Goal: Task Accomplishment & Management: Use online tool/utility

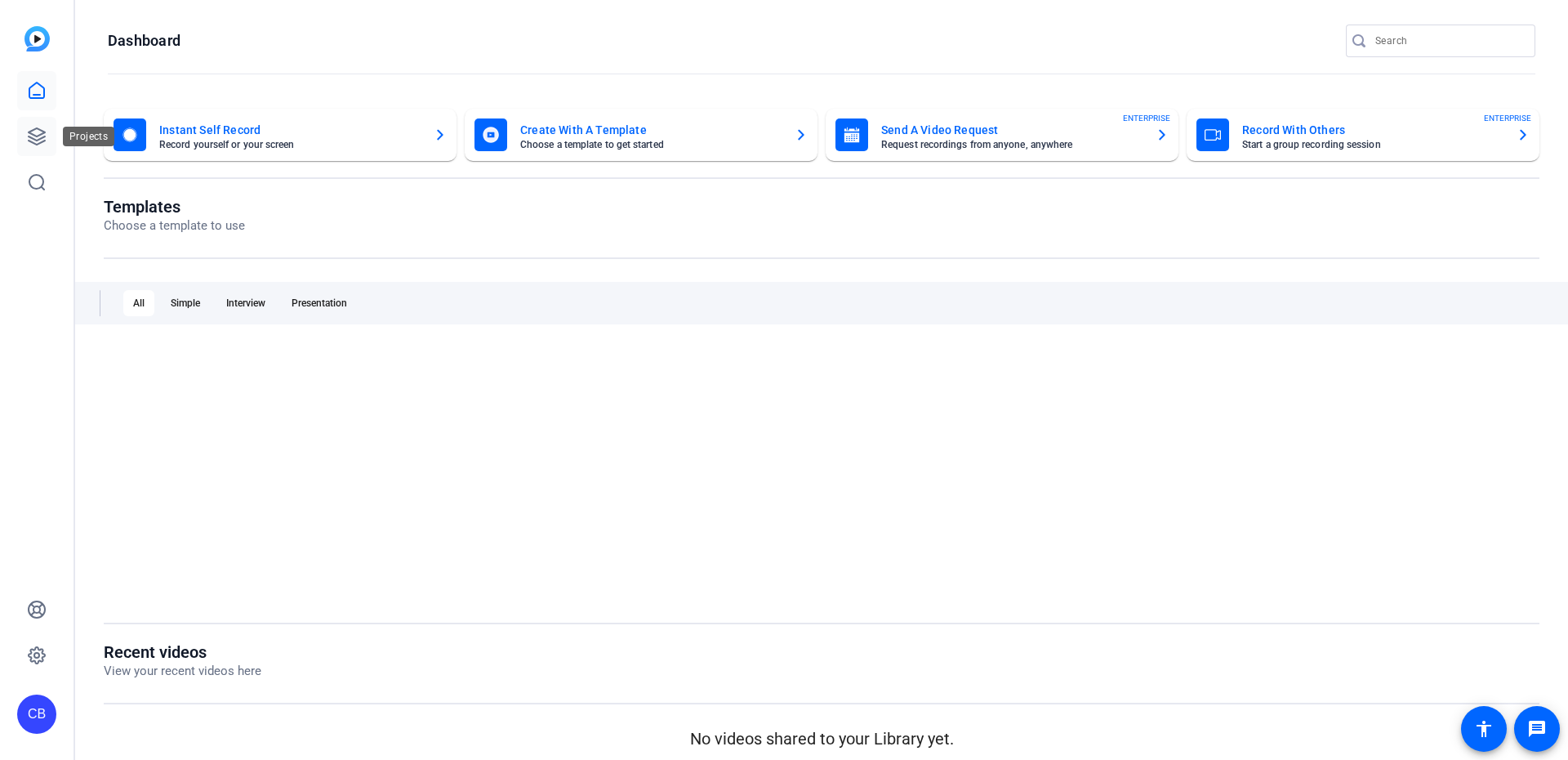
click at [38, 125] on link at bounding box center [37, 136] width 40 height 40
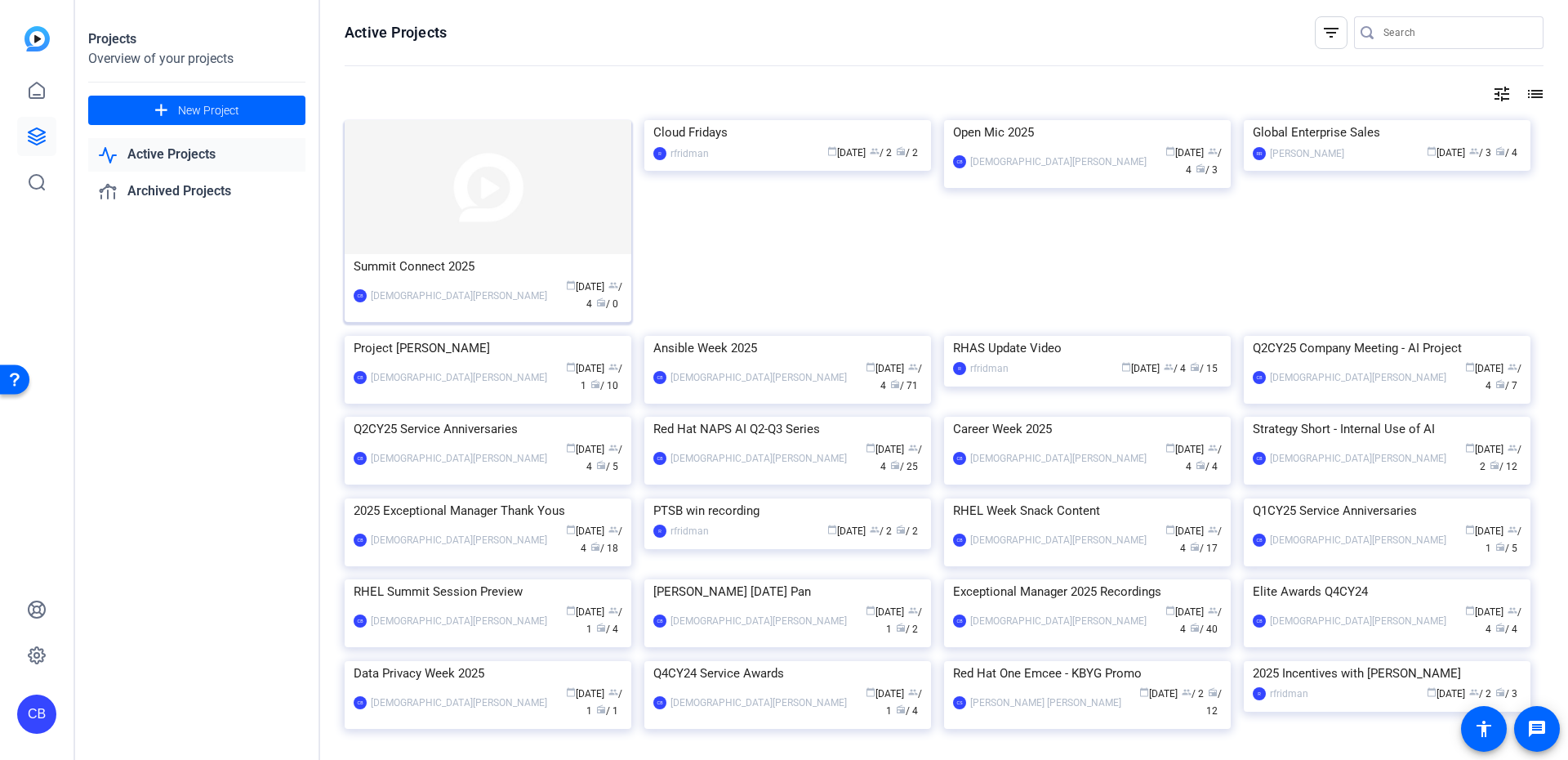
click at [555, 284] on div "calendar_today Oct 01 group / 4 radio / 0" at bounding box center [589, 296] width 67 height 35
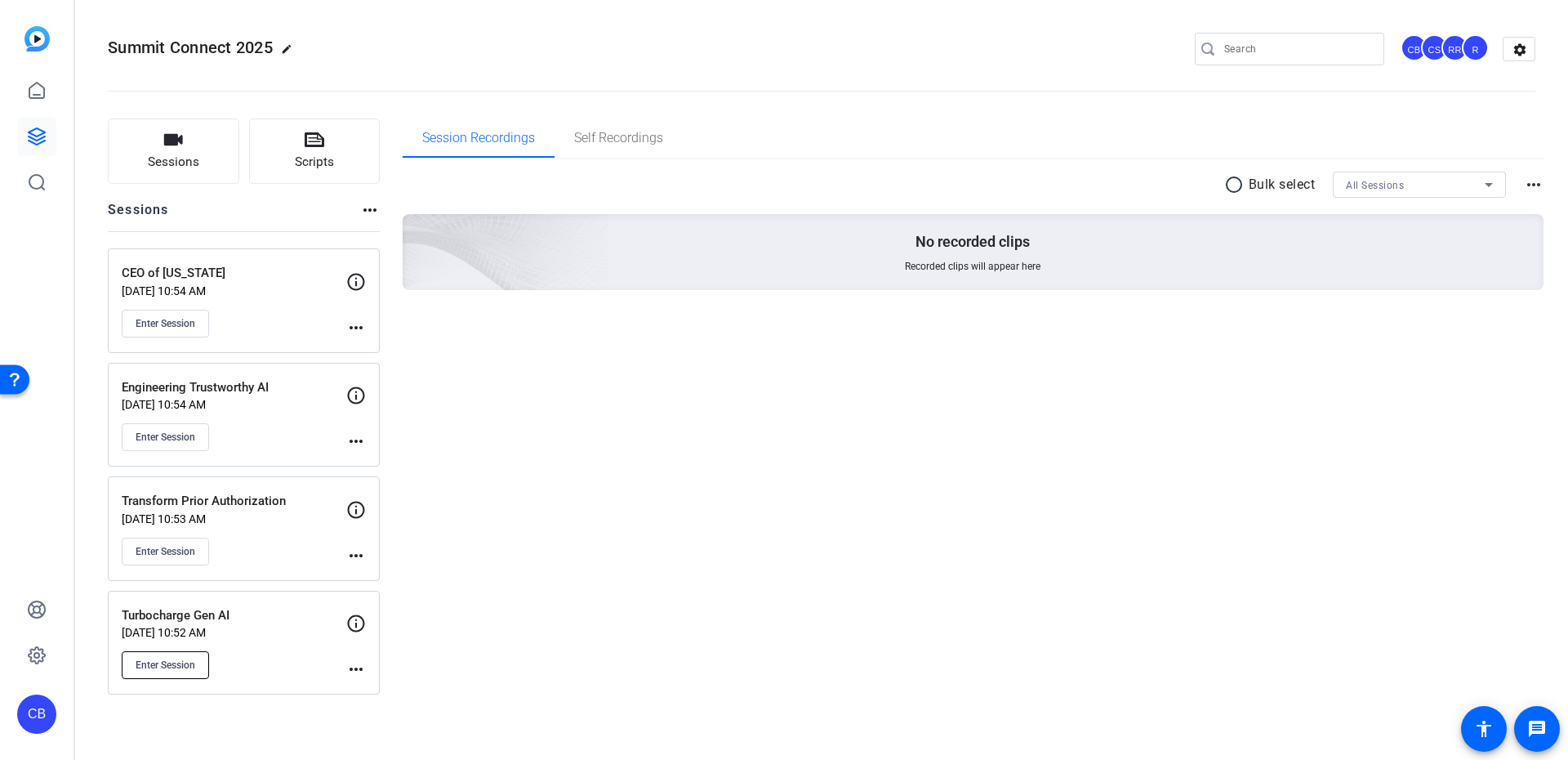
click at [182, 669] on span "Enter Session" at bounding box center [165, 664] width 59 height 13
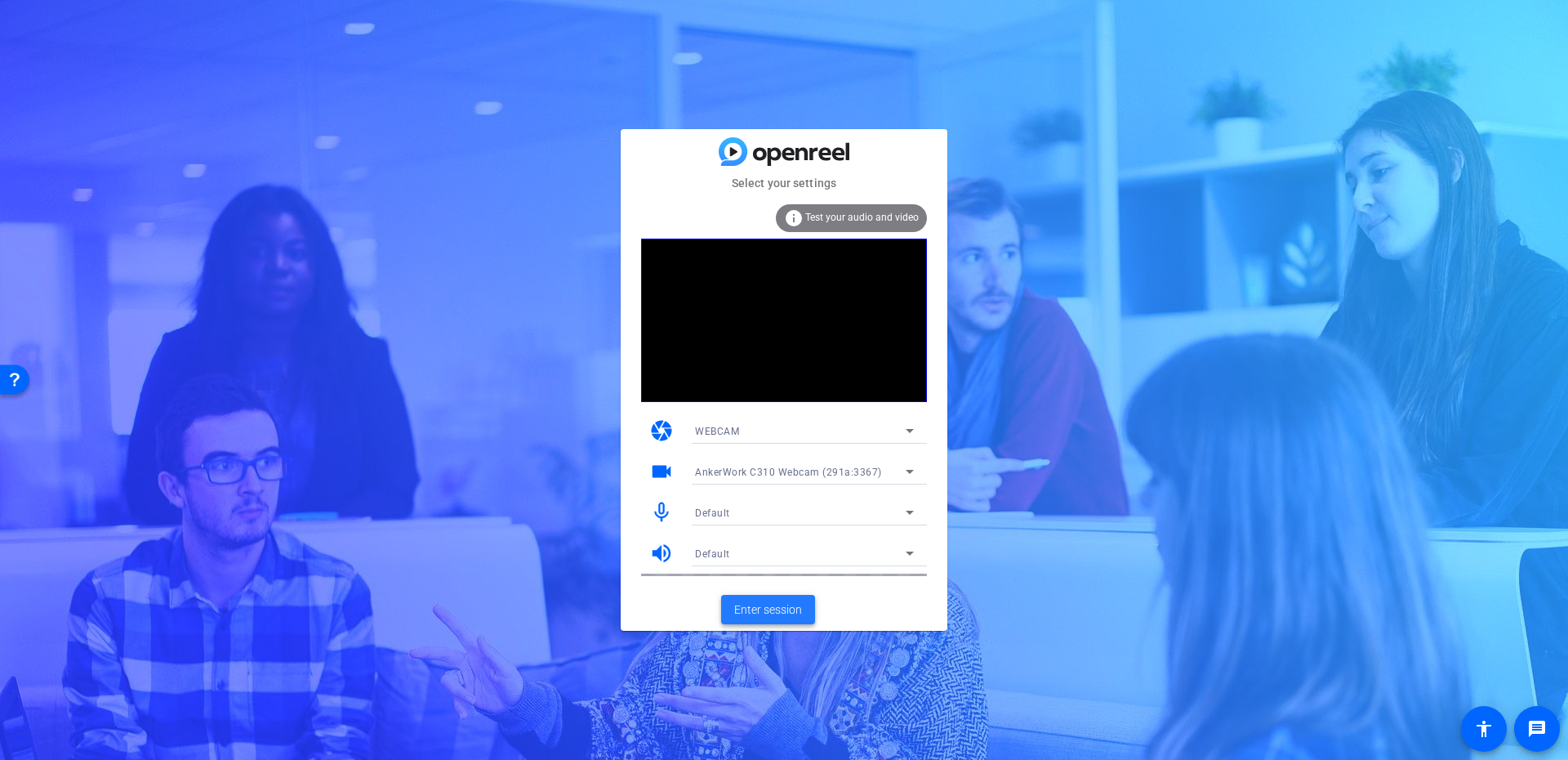
click at [775, 609] on span "Enter session" at bounding box center [768, 609] width 68 height 17
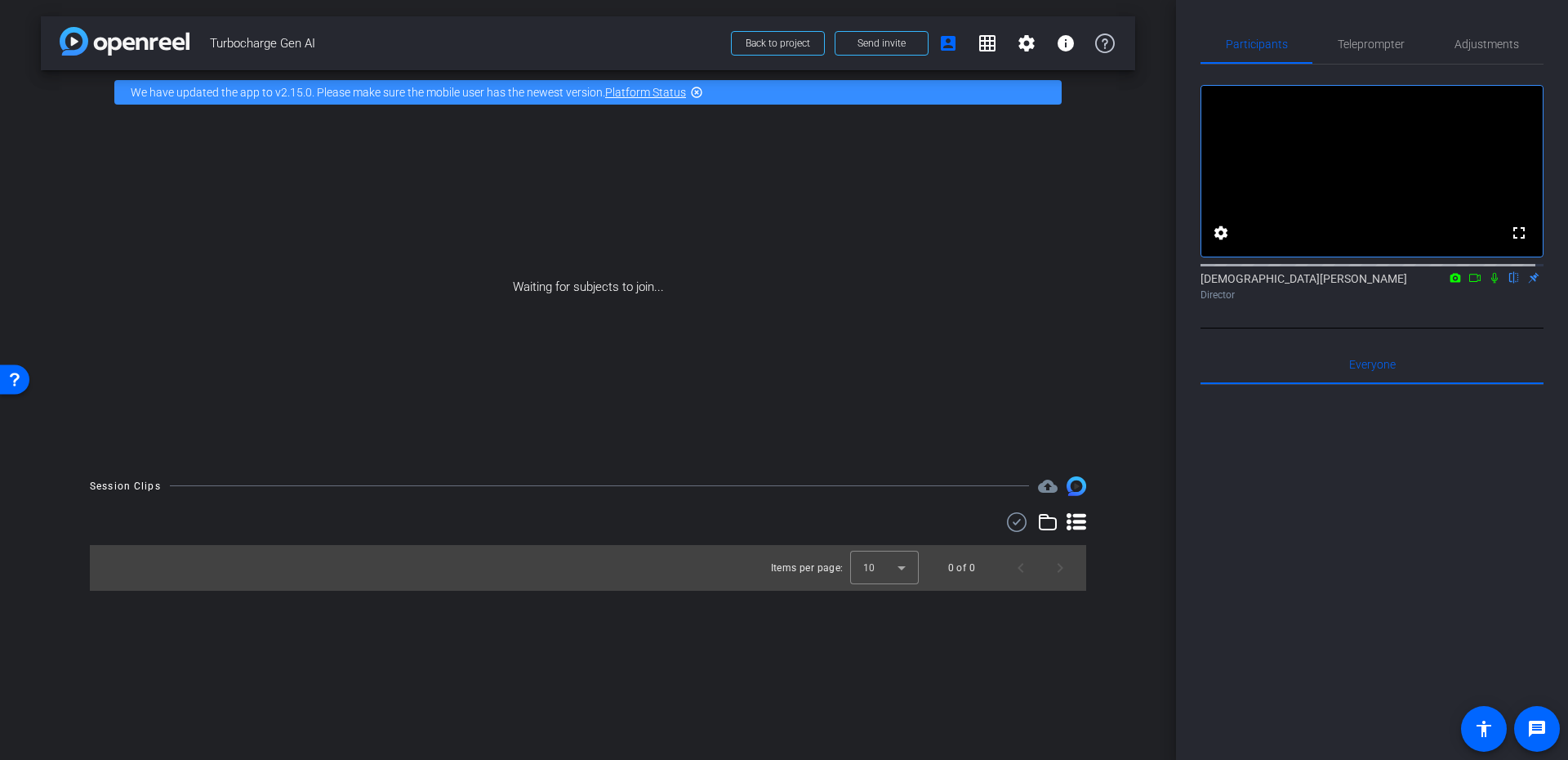
click at [1467, 286] on mat-icon at bounding box center [1475, 278] width 20 height 15
drag, startPoint x: 1473, startPoint y: 296, endPoint x: 1507, endPoint y: 299, distance: 34.1
click at [1507, 299] on div "[DEMOGRAPHIC_DATA][PERSON_NAME] Director" at bounding box center [1371, 287] width 343 height 32
click at [1511, 284] on icon at bounding box center [1514, 278] width 7 height 11
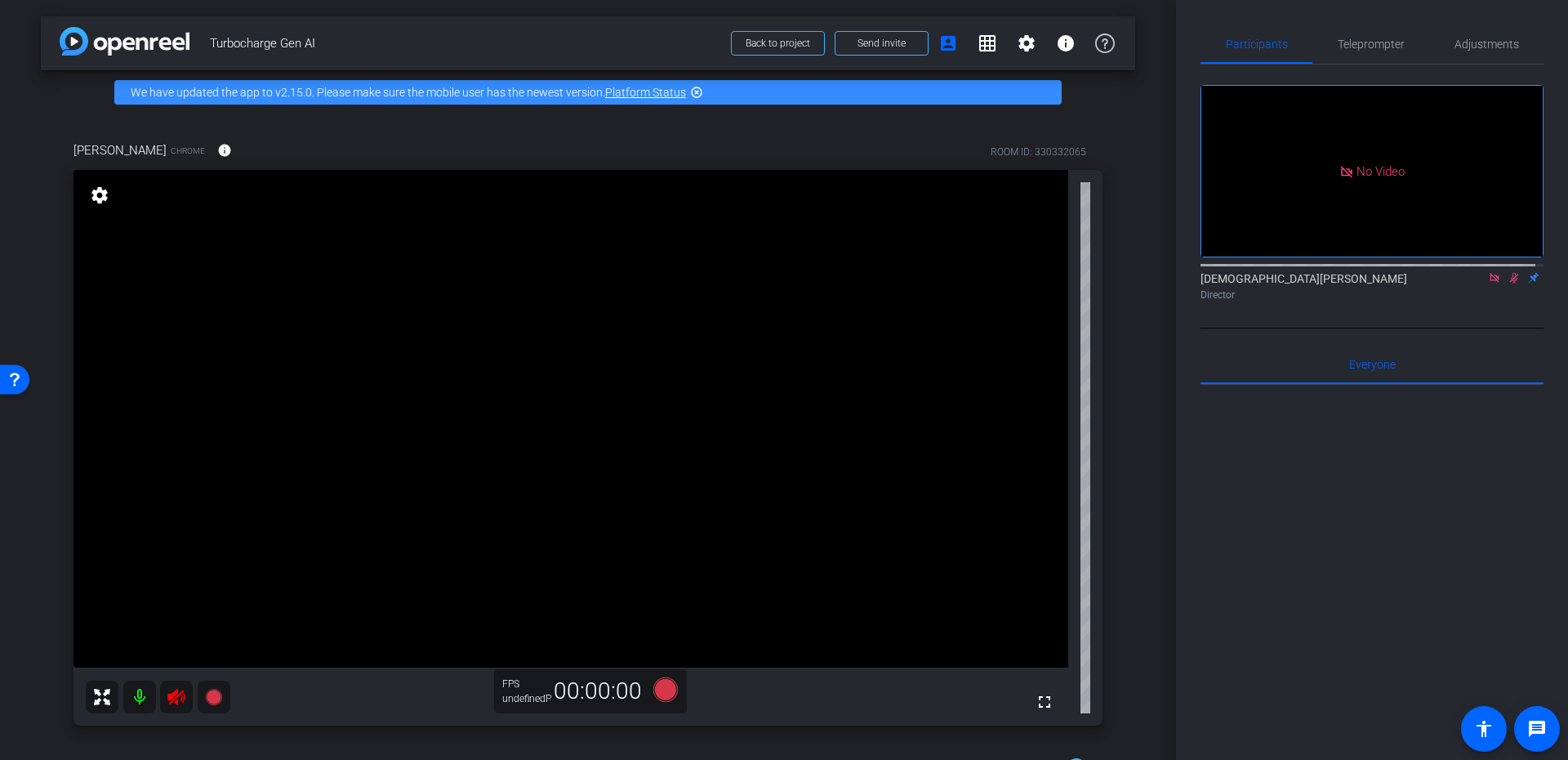
click at [1508, 284] on icon at bounding box center [1514, 278] width 13 height 12
click at [1490, 282] on icon at bounding box center [1494, 277] width 9 height 9
click at [1463, 39] on span "Adjustments" at bounding box center [1486, 44] width 64 height 12
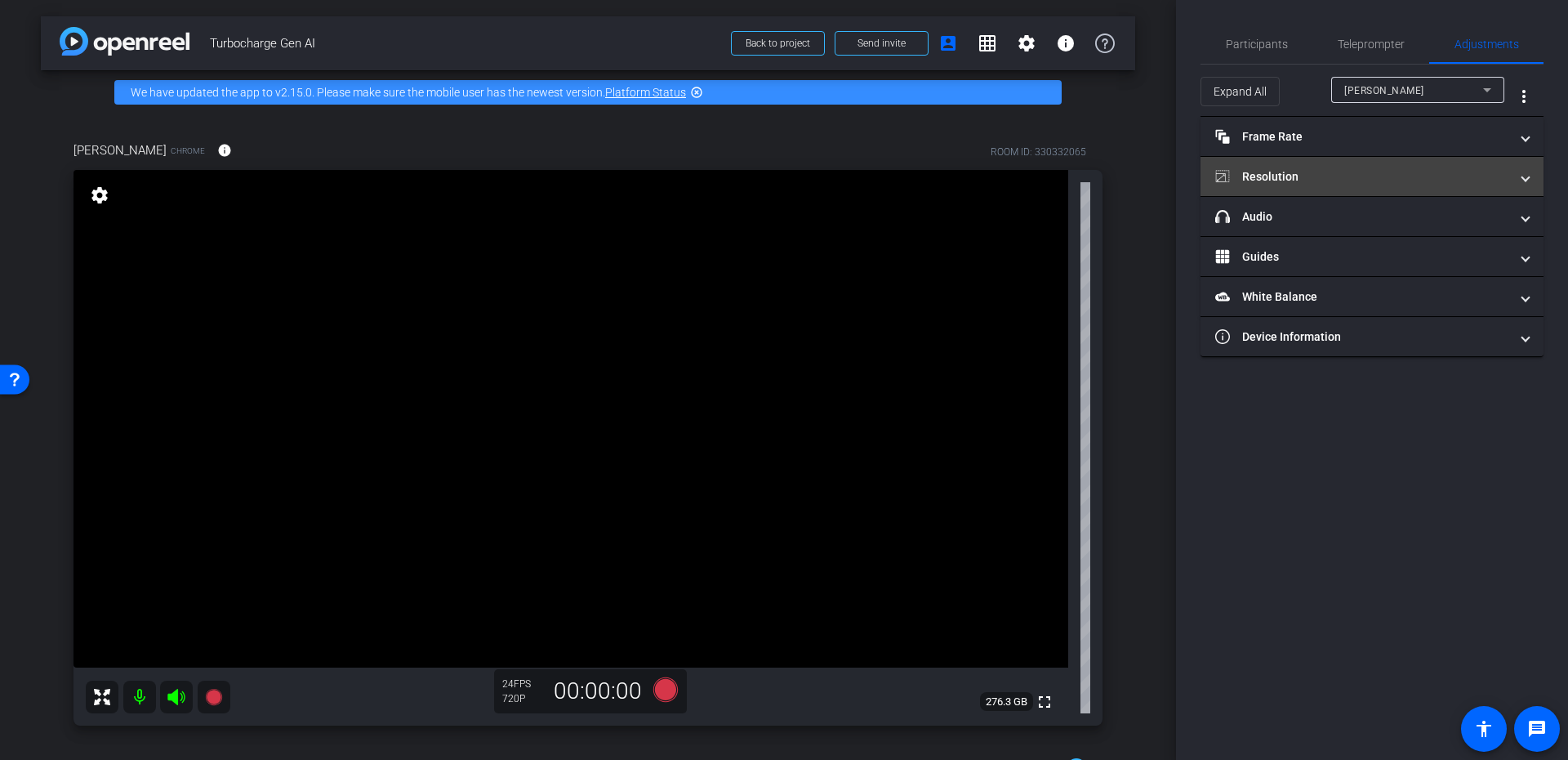
click at [1313, 183] on mat-panel-title "Resolution" at bounding box center [1362, 176] width 294 height 17
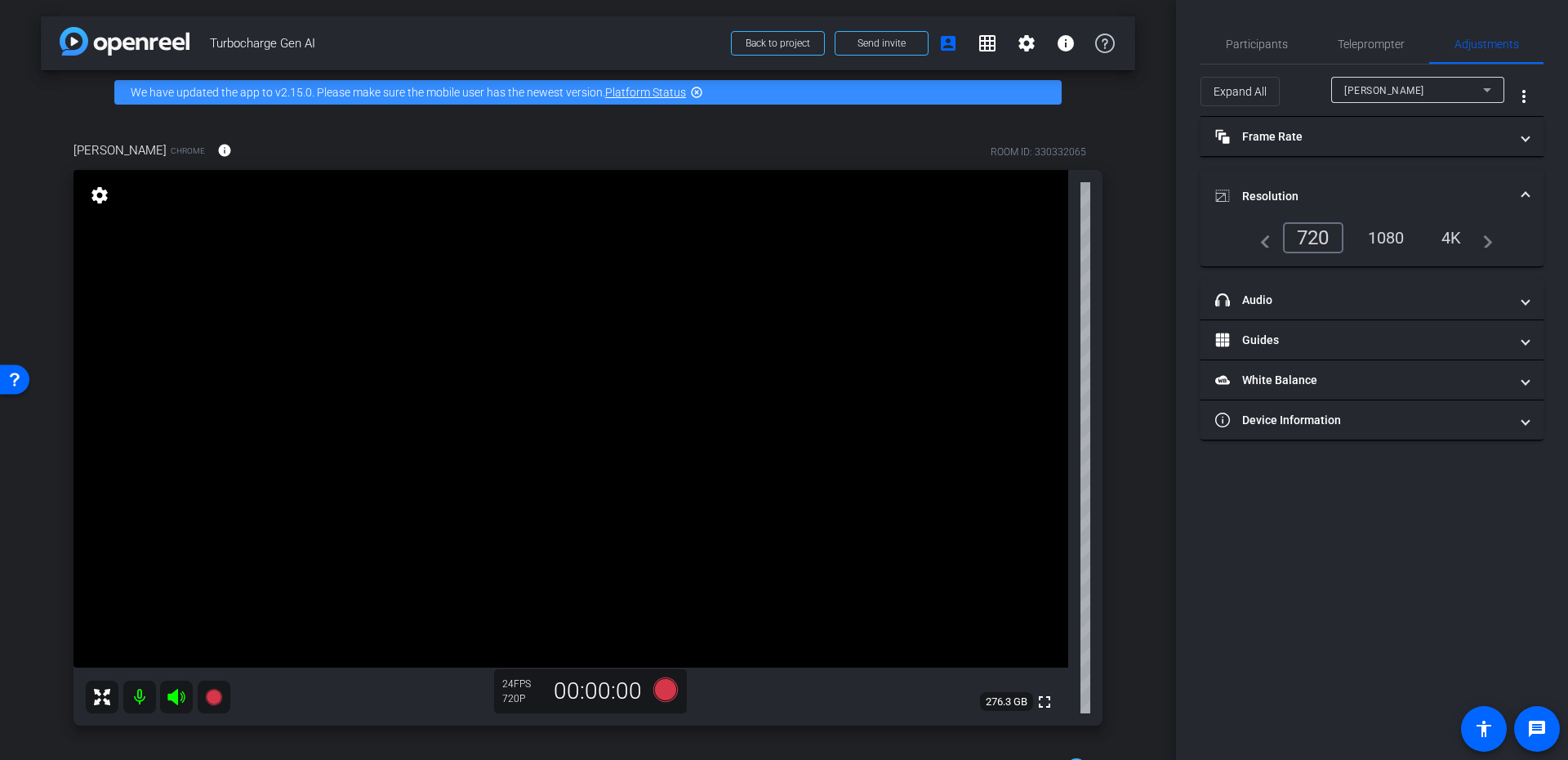
click at [1411, 250] on div "1080" at bounding box center [1386, 238] width 61 height 28
click at [1509, 198] on mat-panel-title "Resolution" at bounding box center [1362, 196] width 294 height 17
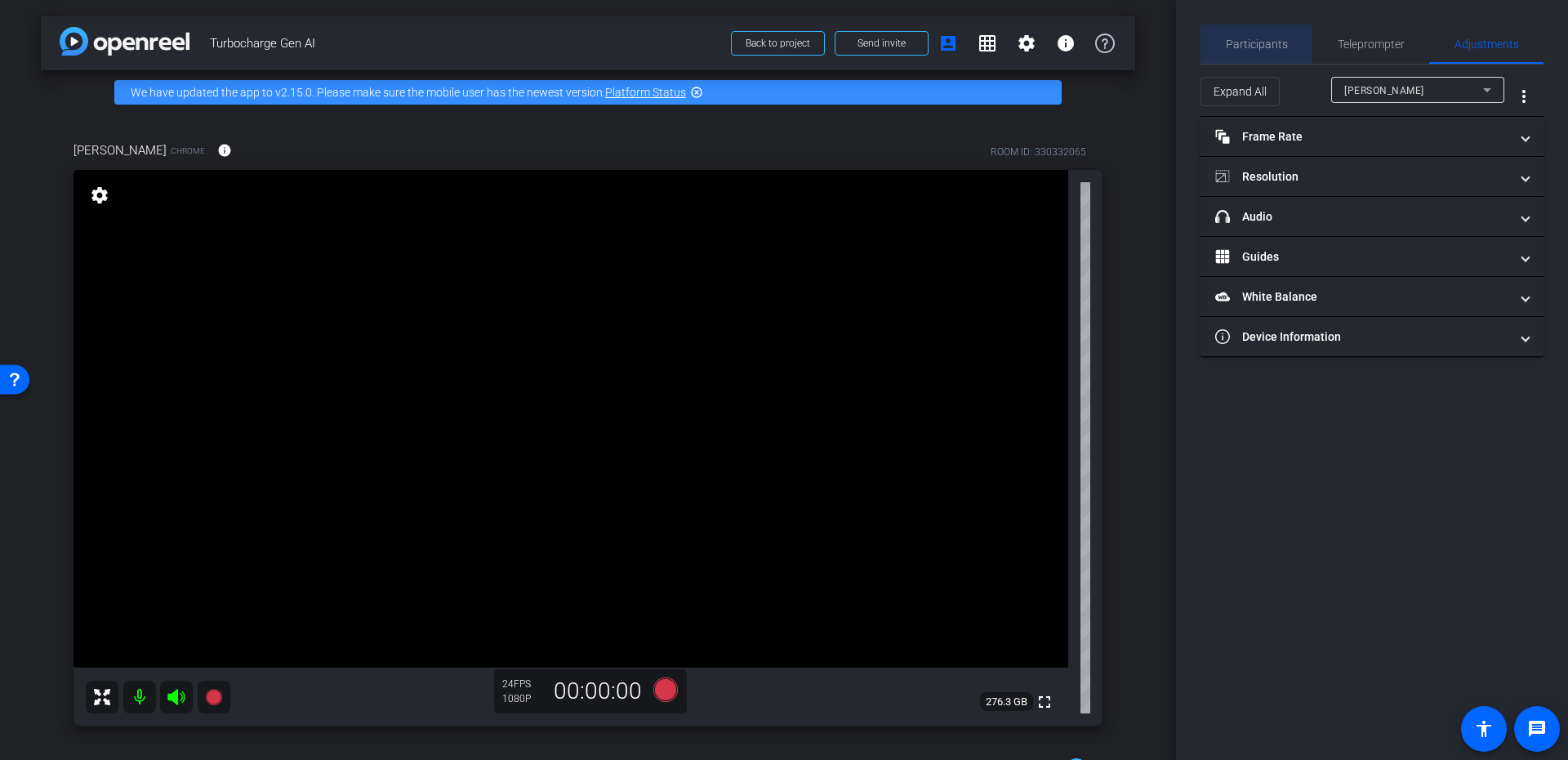
click at [1255, 44] on span "Participants" at bounding box center [1257, 44] width 62 height 12
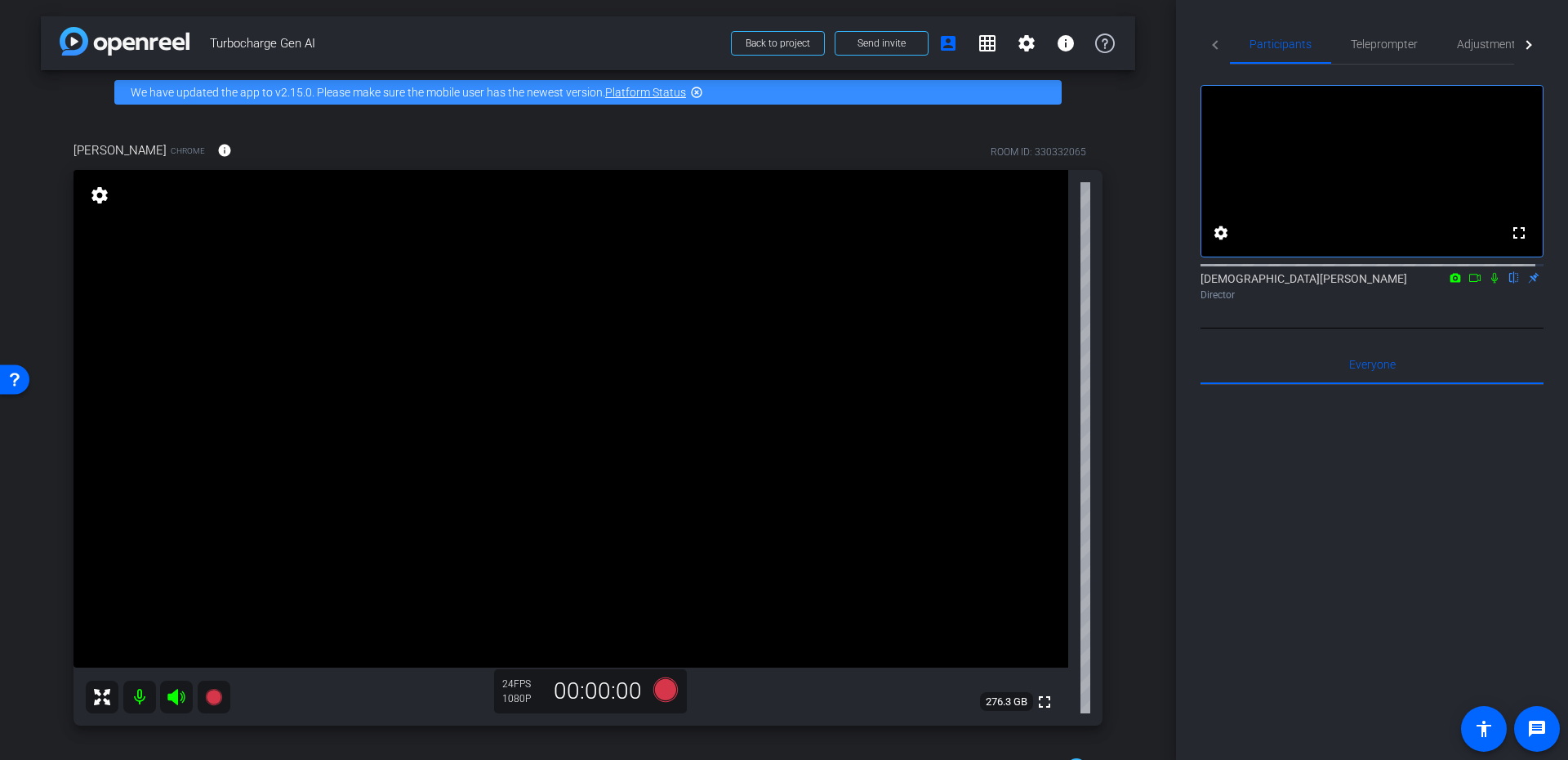
click at [1488, 284] on icon at bounding box center [1494, 278] width 13 height 12
click at [1491, 284] on icon at bounding box center [1495, 278] width 9 height 11
click at [1473, 42] on span "Adjustments" at bounding box center [1489, 44] width 64 height 12
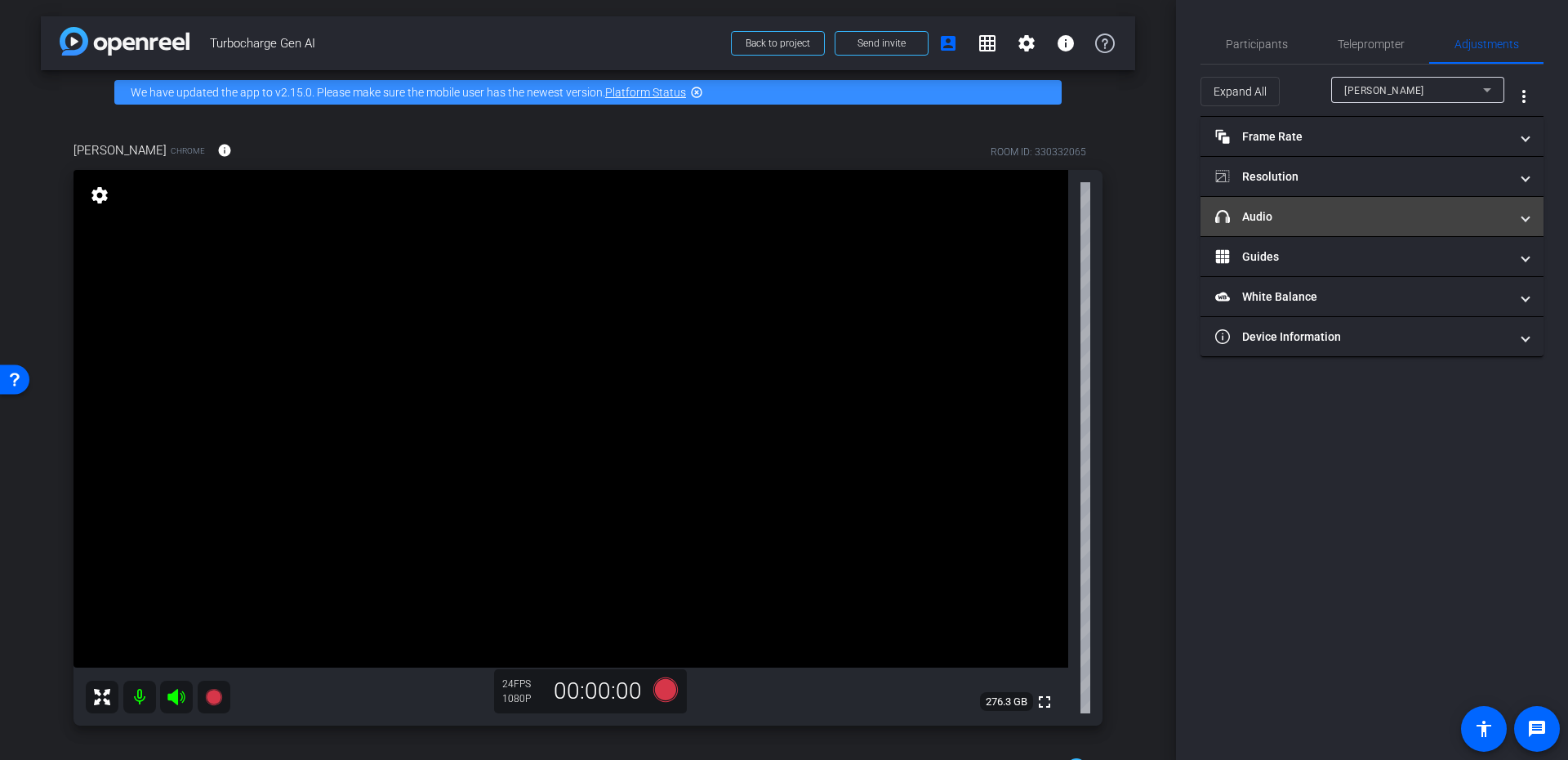
click at [1351, 223] on mat-panel-title "headphone icon Audio" at bounding box center [1362, 216] width 294 height 17
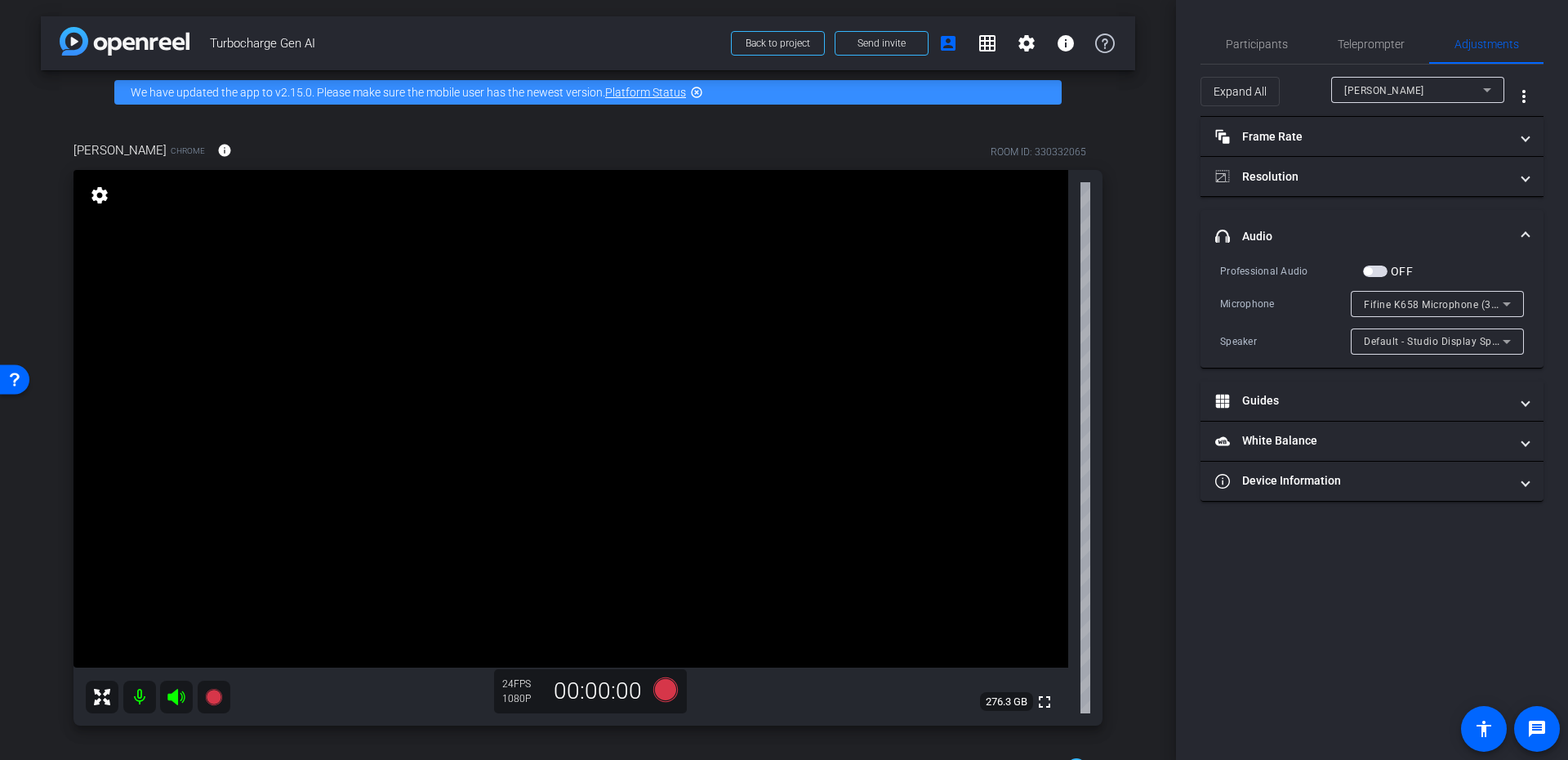
click at [1328, 214] on mat-expansion-panel-header "headphone icon Audio" at bounding box center [1371, 235] width 343 height 52
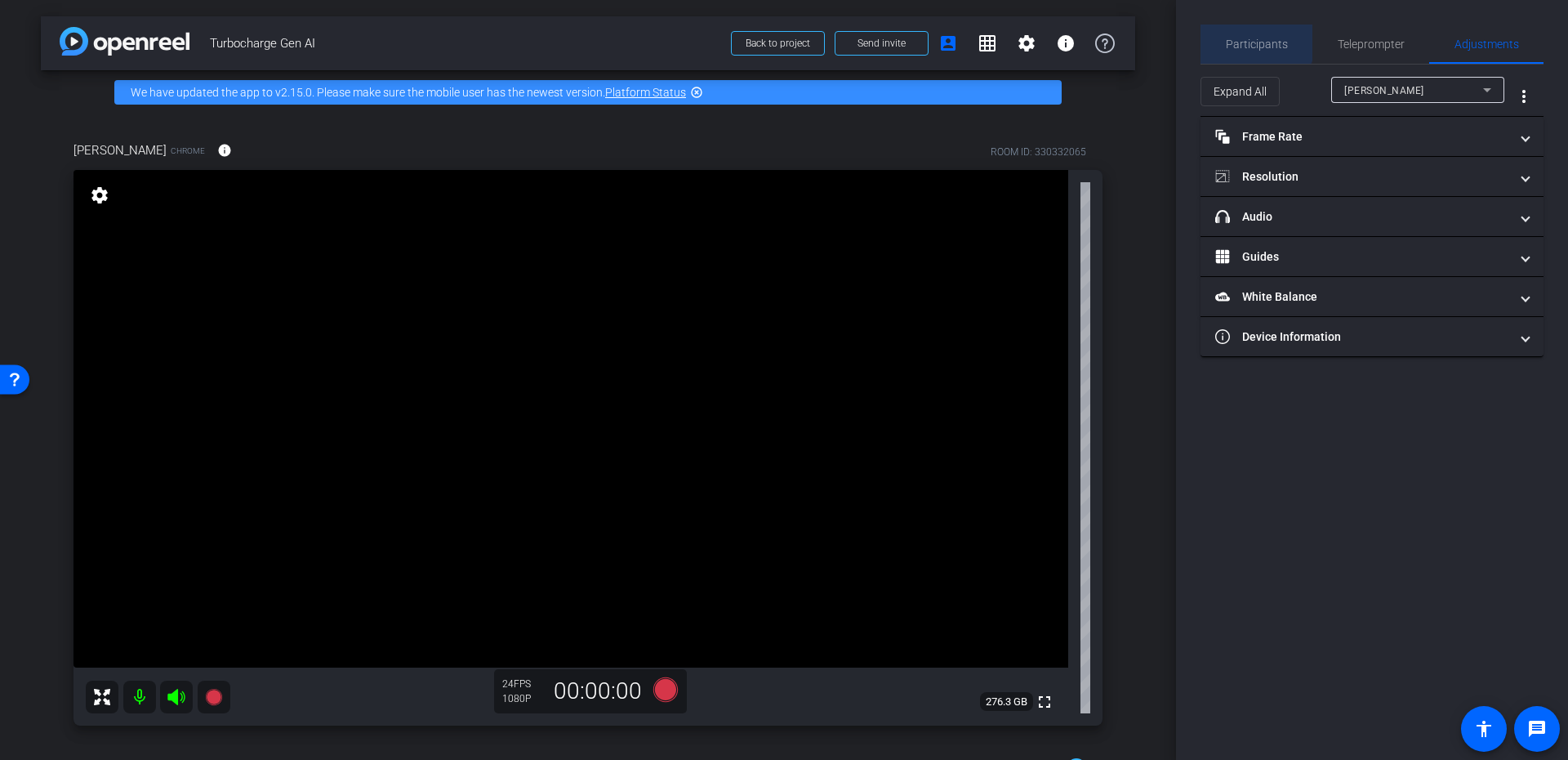
click at [1237, 30] on span "Participants" at bounding box center [1257, 44] width 62 height 40
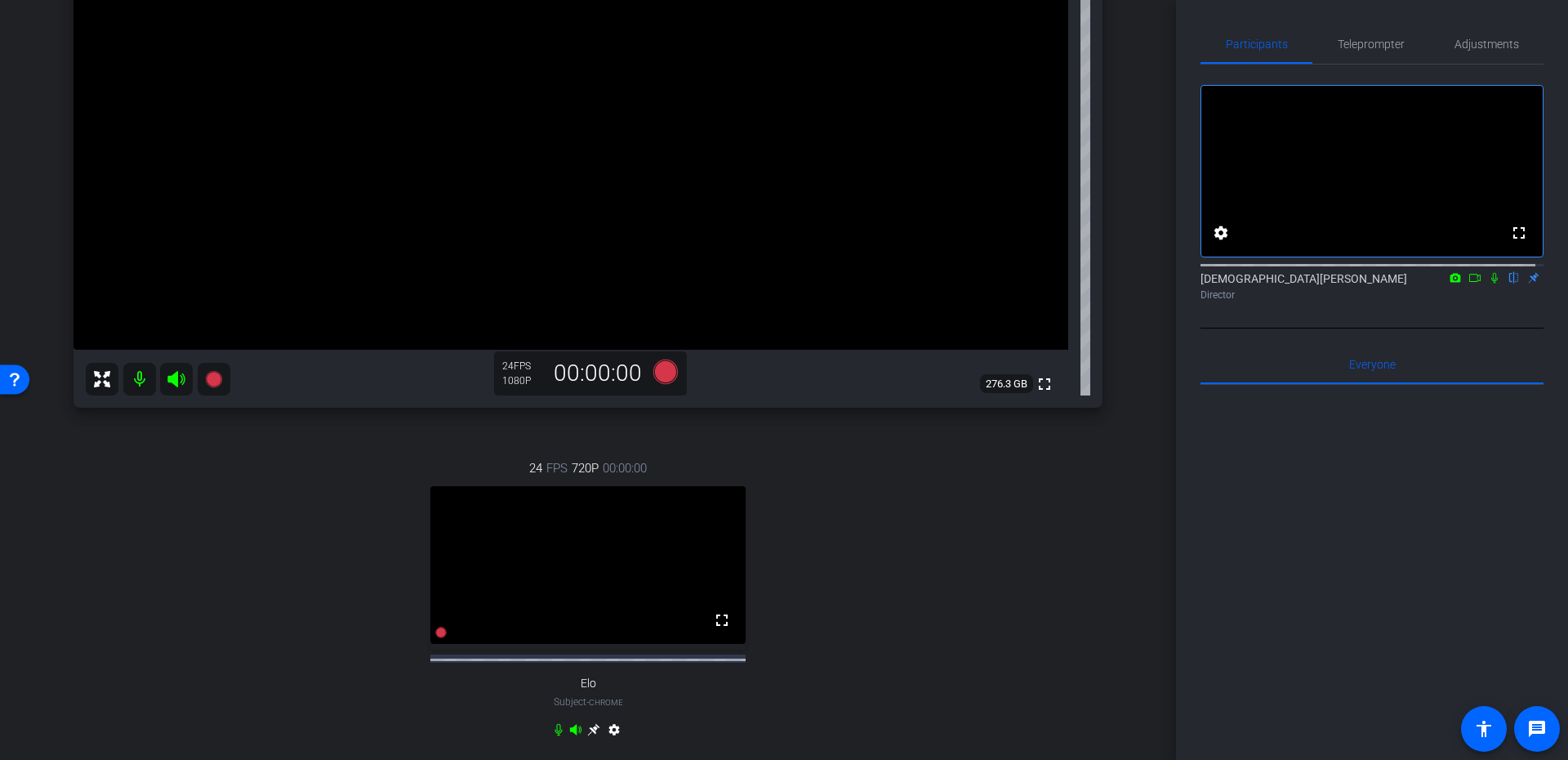
scroll to position [391, 0]
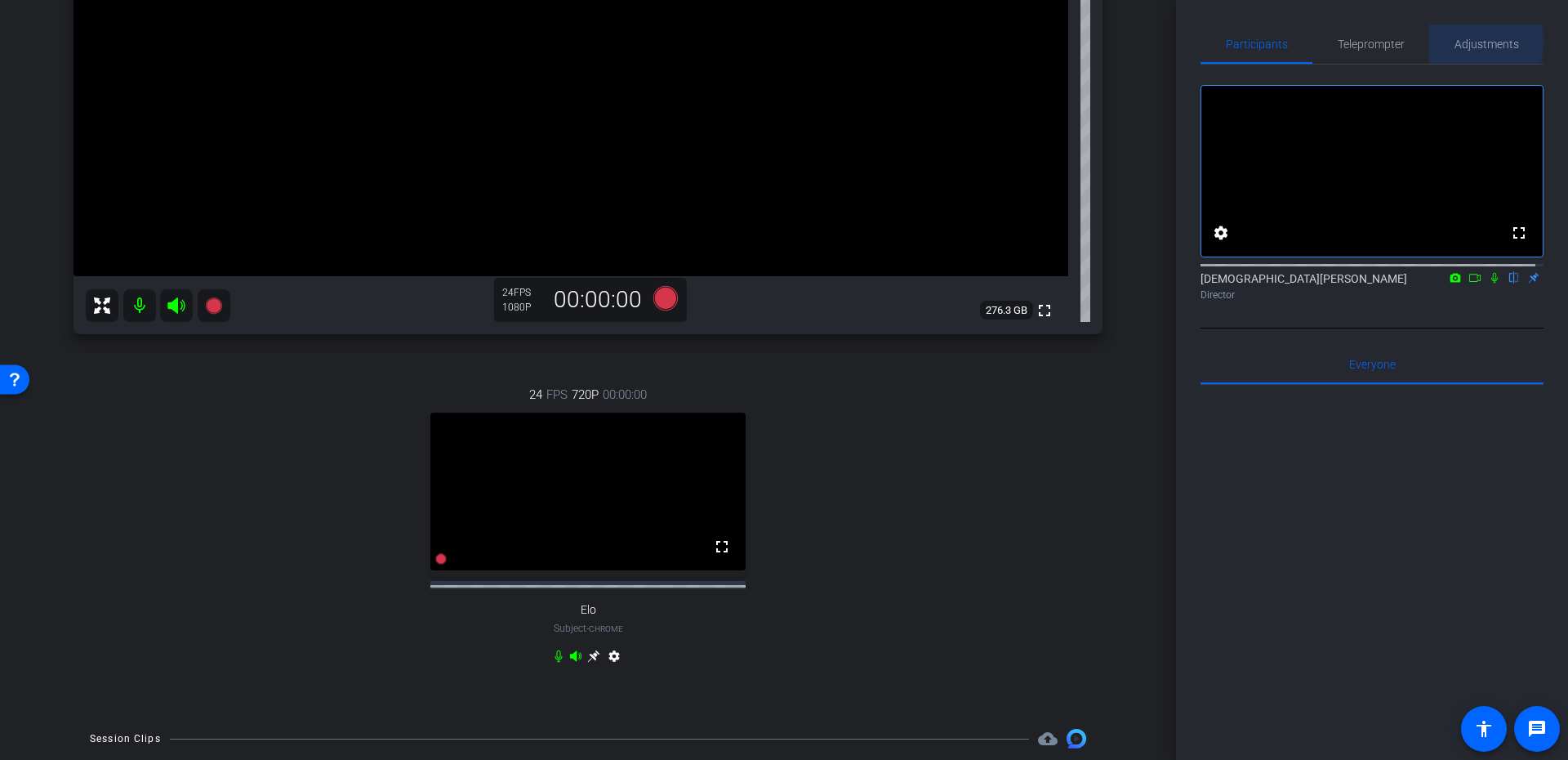
click at [1454, 42] on span "Adjustments" at bounding box center [1486, 44] width 64 height 12
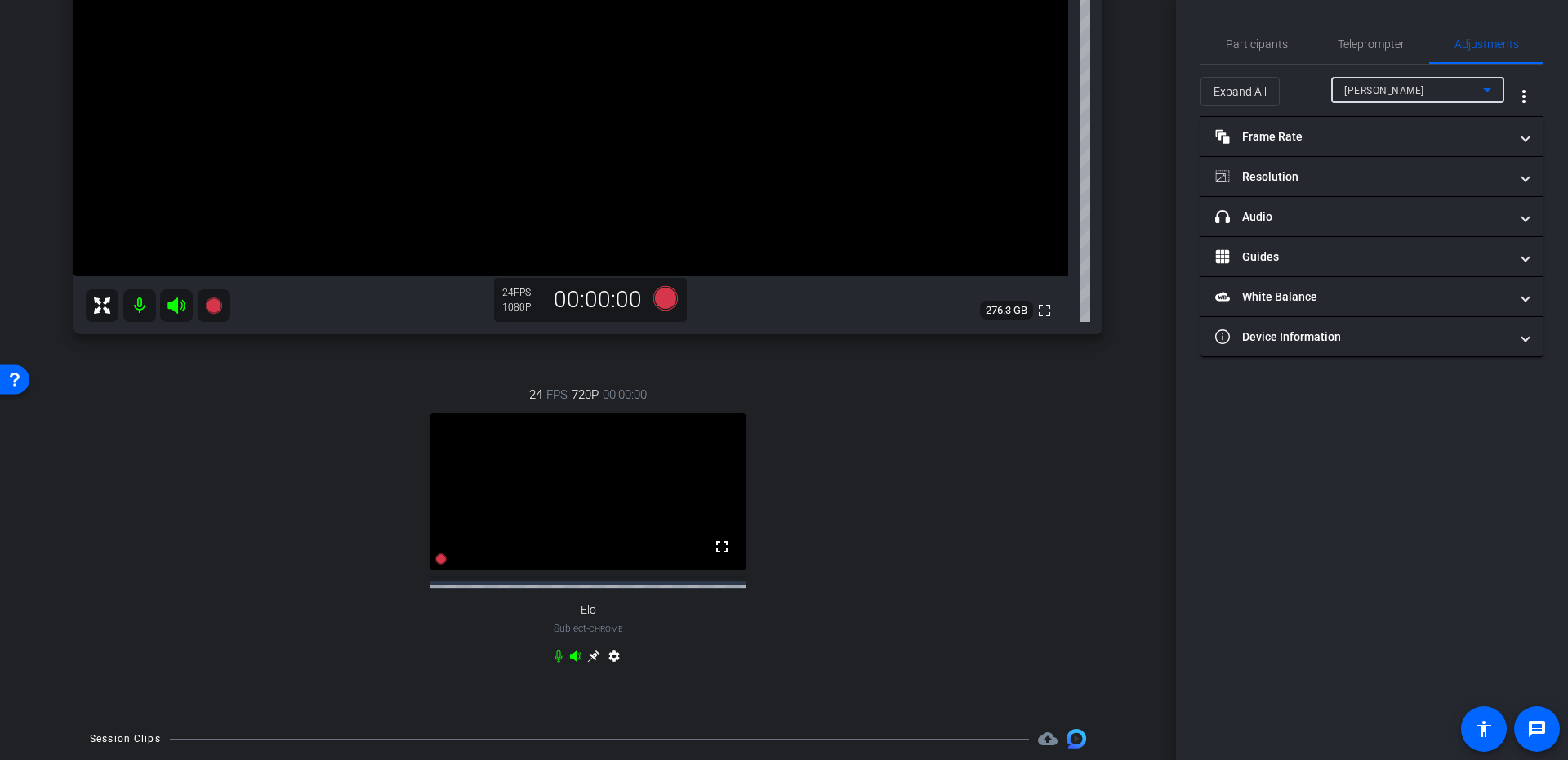
click at [1391, 95] on span "[PERSON_NAME]" at bounding box center [1384, 91] width 80 height 12
click at [1376, 140] on mat-option "Elo" at bounding box center [1418, 148] width 173 height 26
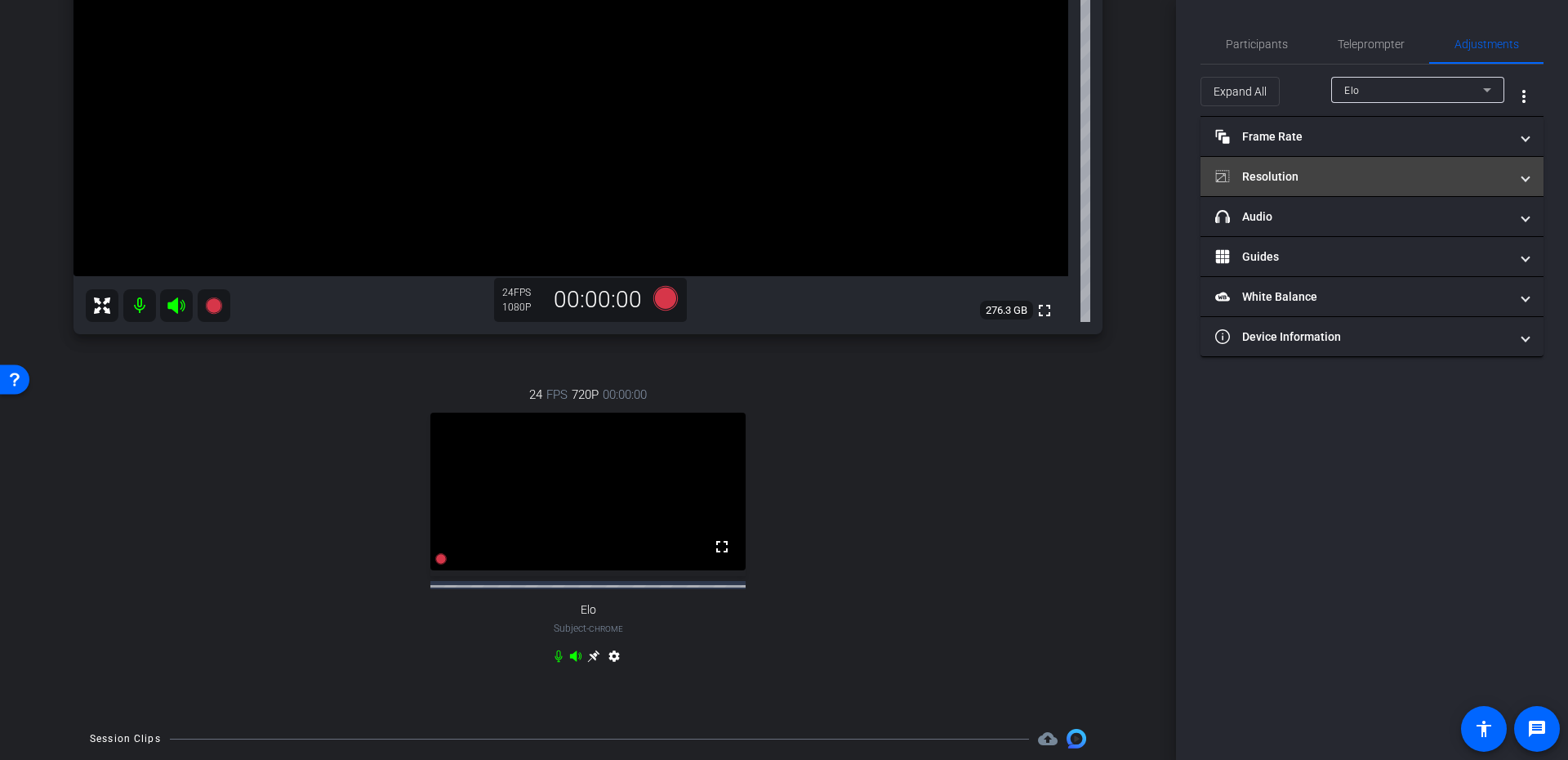
click at [1337, 171] on mat-panel-title "Resolution" at bounding box center [1362, 176] width 294 height 17
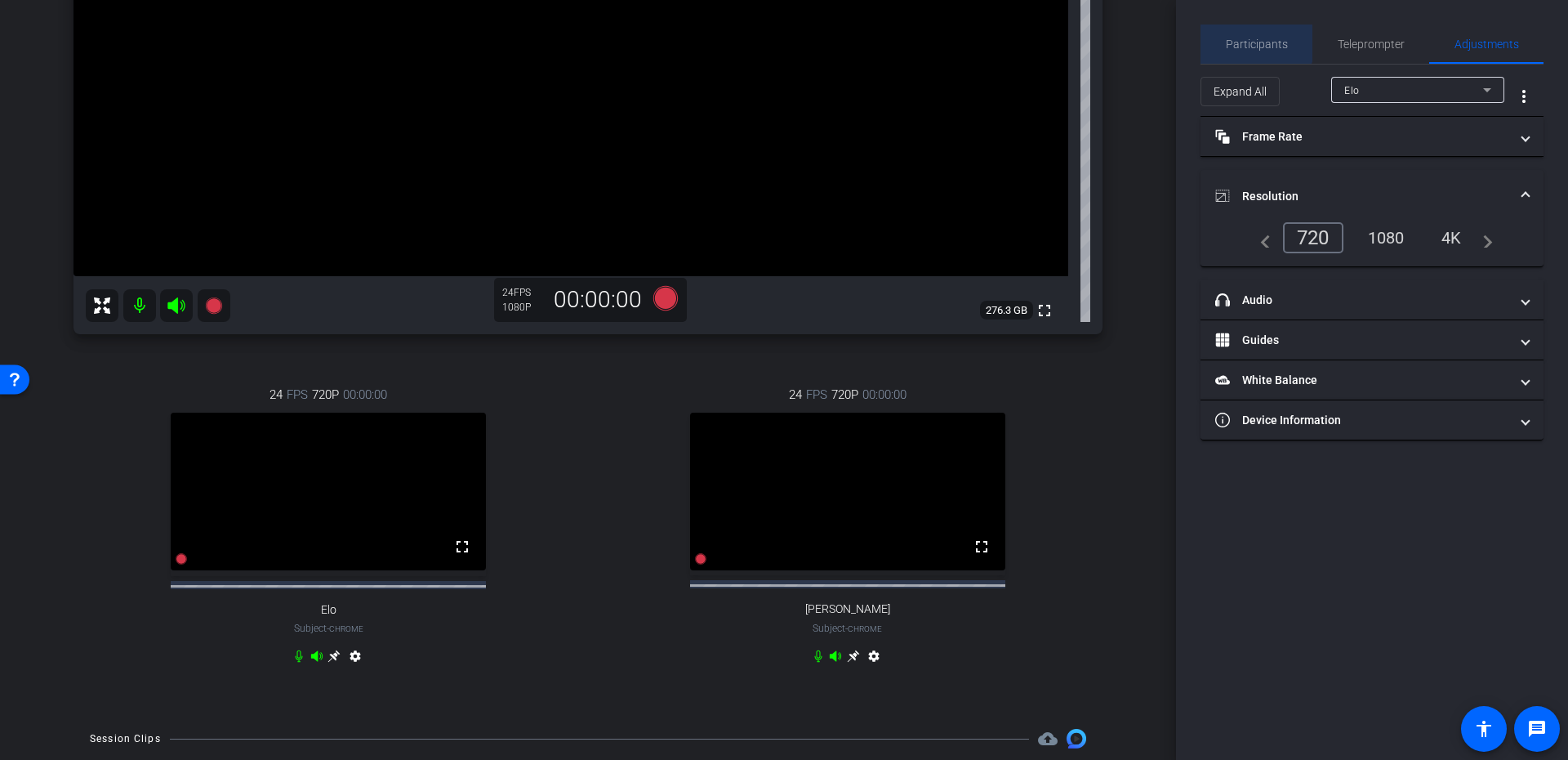
drag, startPoint x: 1247, startPoint y: 25, endPoint x: 1253, endPoint y: 31, distance: 8.5
click at [1247, 25] on span "Participants" at bounding box center [1257, 44] width 62 height 40
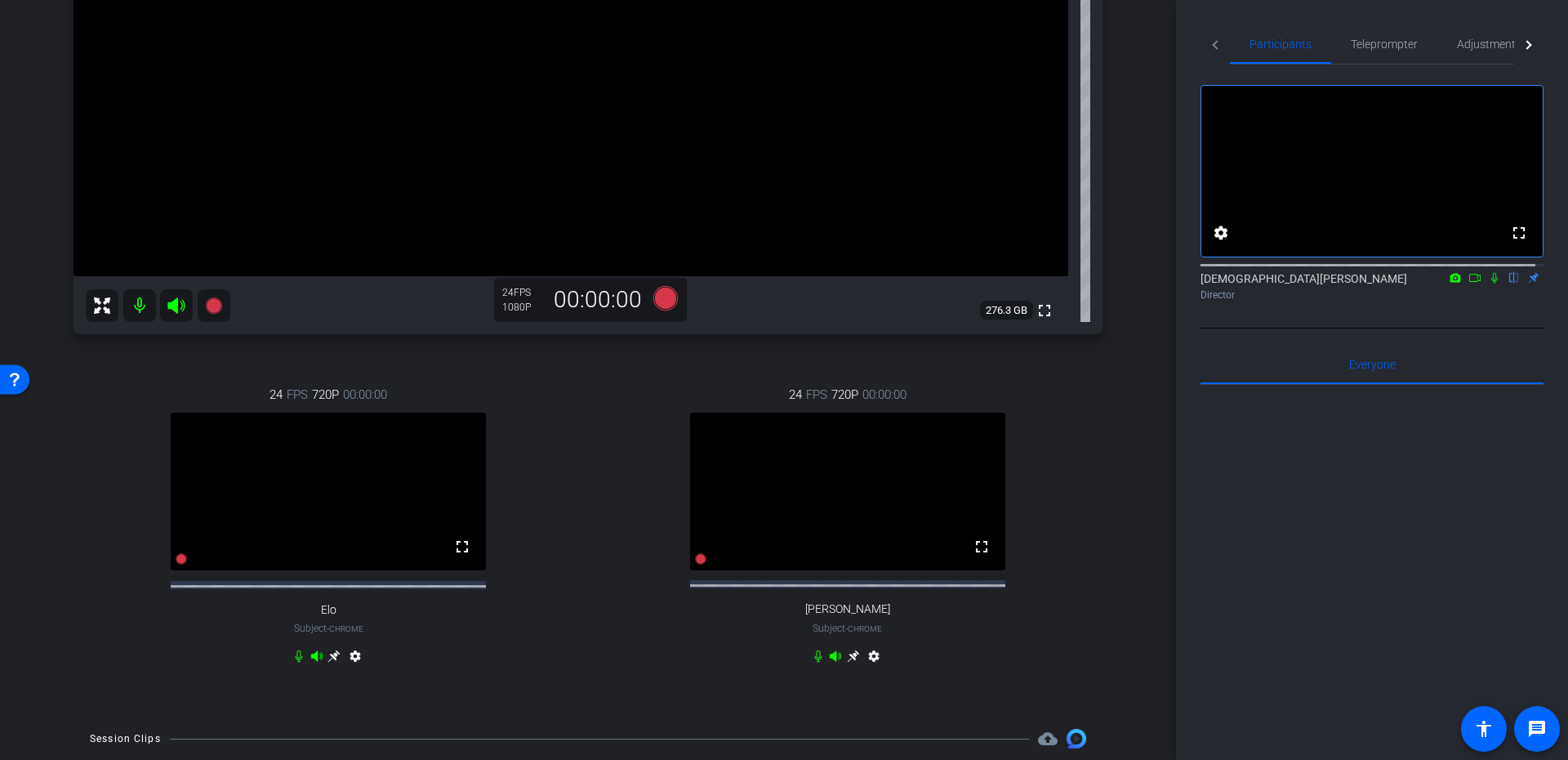
click at [1496, 291] on div "[DEMOGRAPHIC_DATA][PERSON_NAME] flip Director" at bounding box center [1371, 287] width 343 height 32
click at [1488, 286] on mat-icon at bounding box center [1495, 278] width 20 height 15
click at [1488, 284] on icon at bounding box center [1494, 278] width 13 height 12
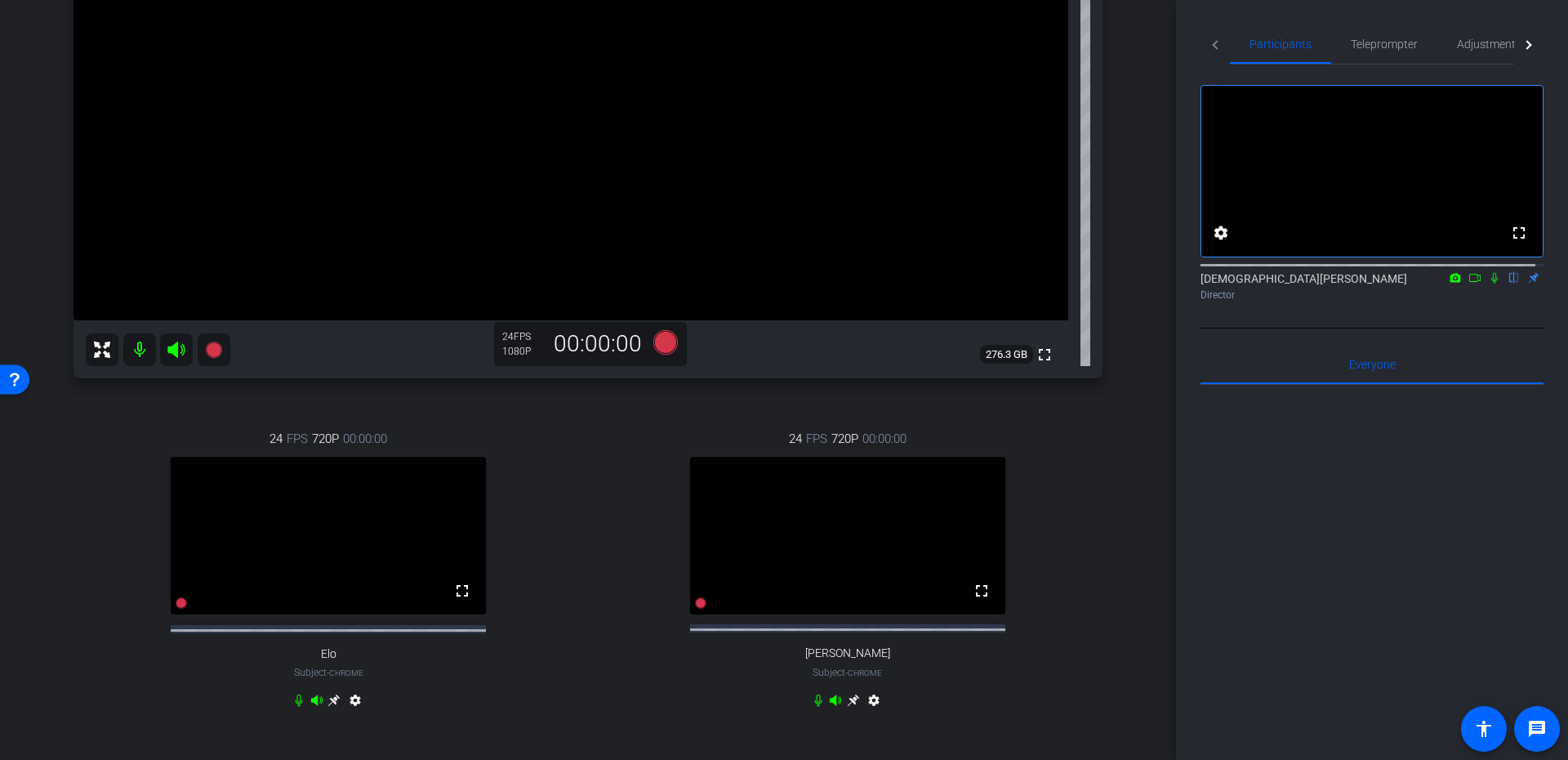
scroll to position [294, 0]
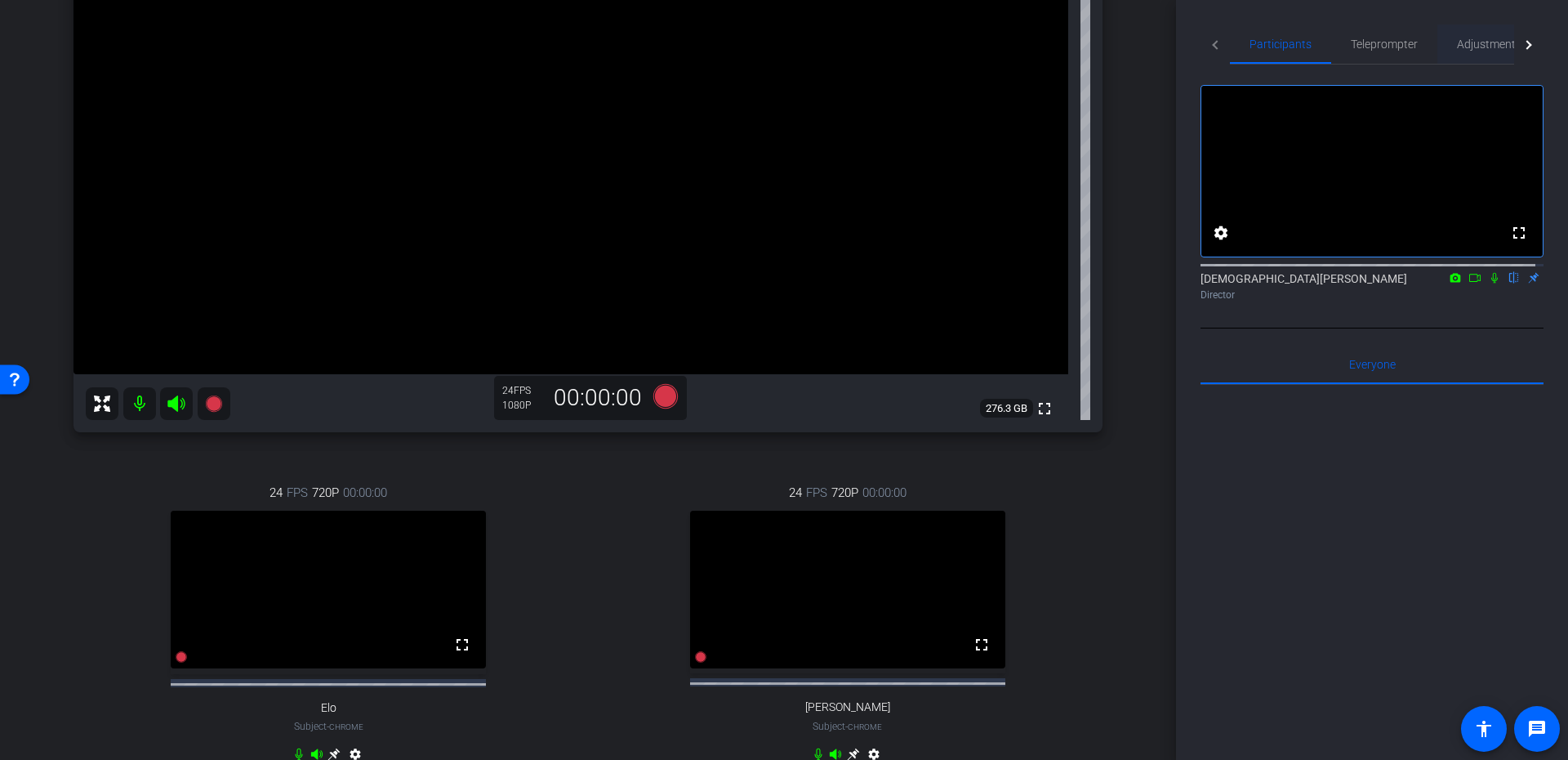
click at [1494, 41] on span "Adjustments" at bounding box center [1489, 44] width 64 height 12
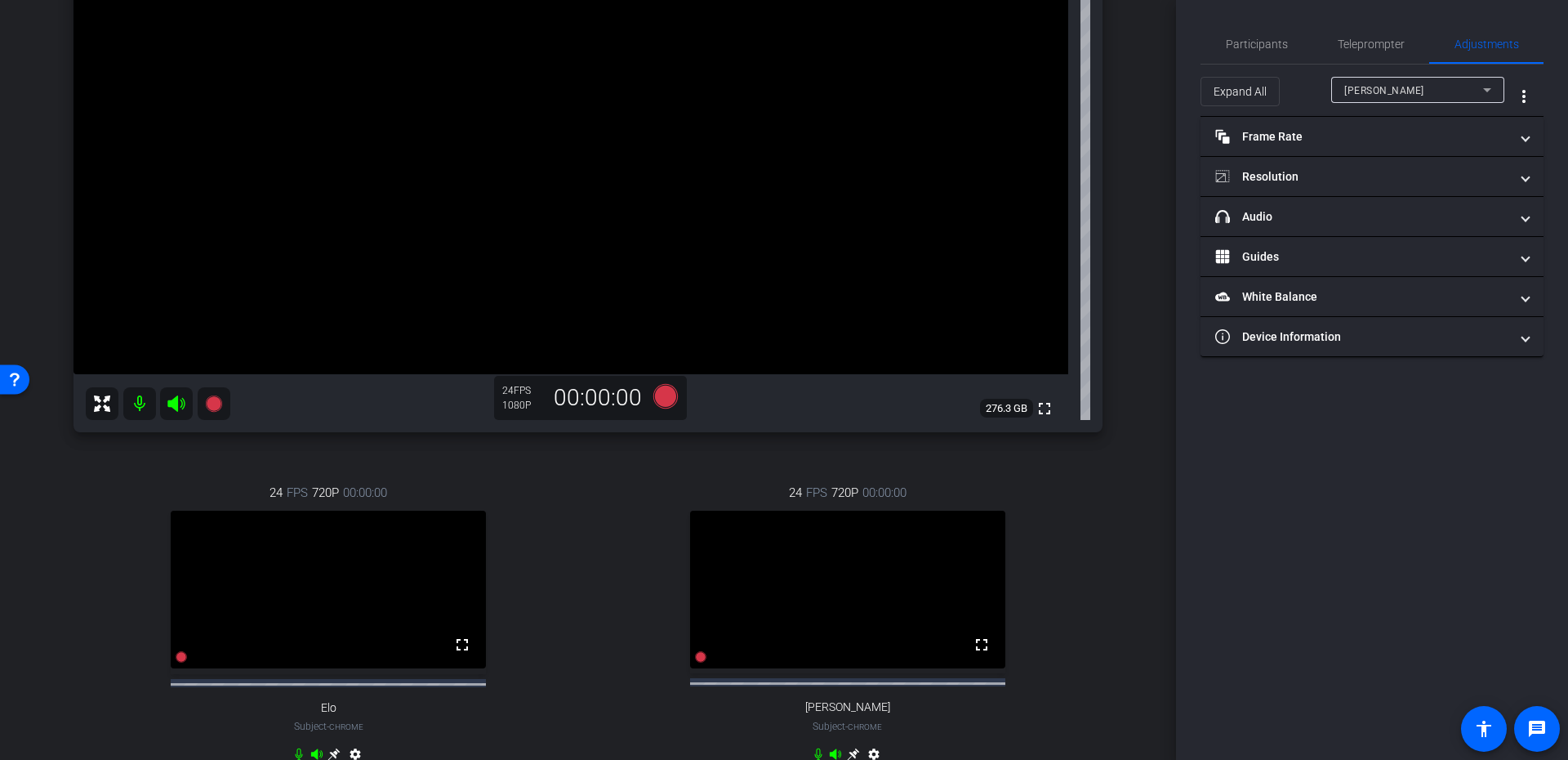
drag, startPoint x: 1375, startPoint y: 112, endPoint x: 1379, endPoint y: 96, distance: 16.5
click at [1375, 111] on div at bounding box center [1418, 112] width 173 height 18
click at [1379, 96] on span "[PERSON_NAME]" at bounding box center [1384, 91] width 80 height 12
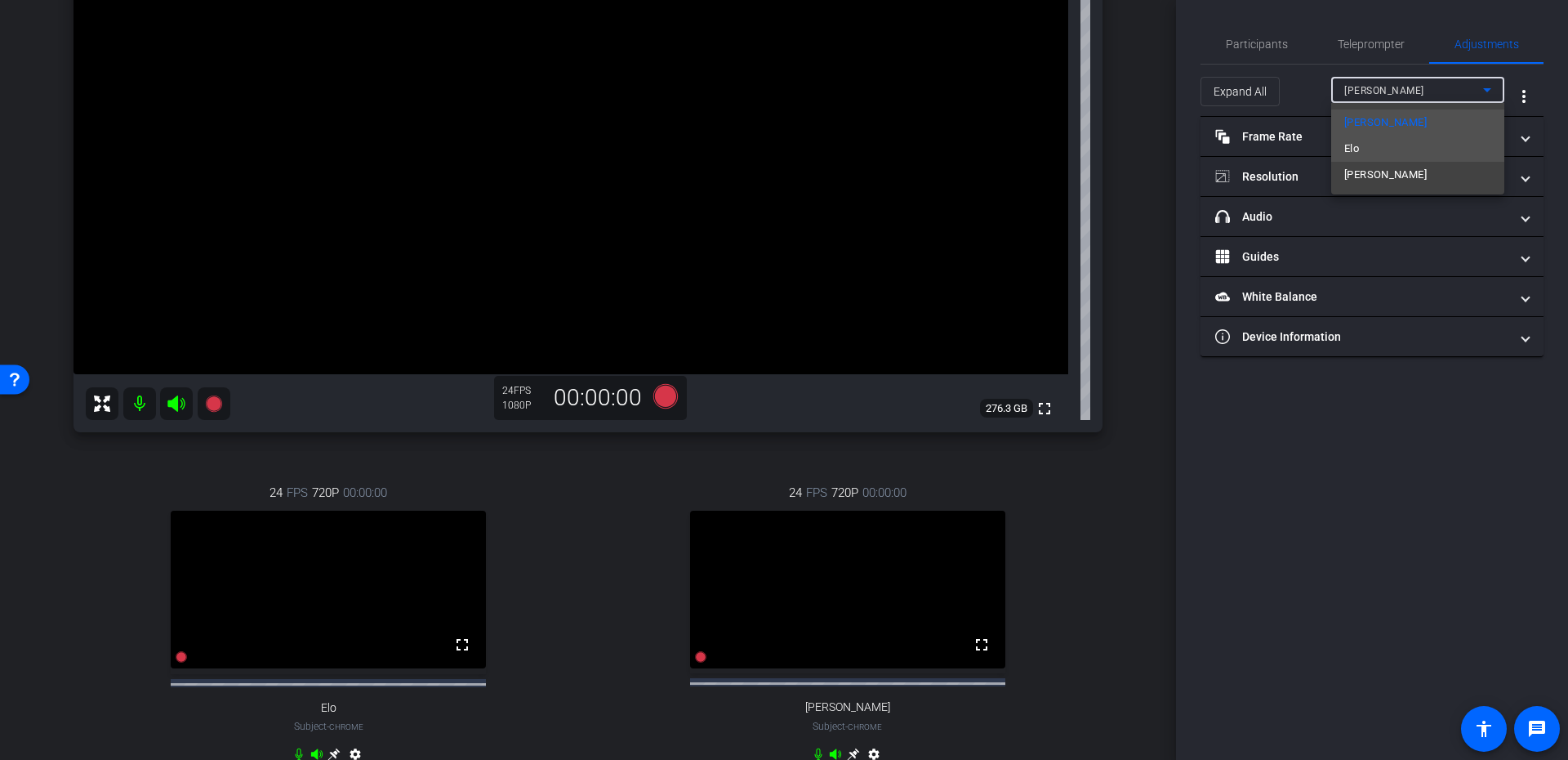
click at [1385, 139] on mat-option "Elo" at bounding box center [1418, 148] width 173 height 26
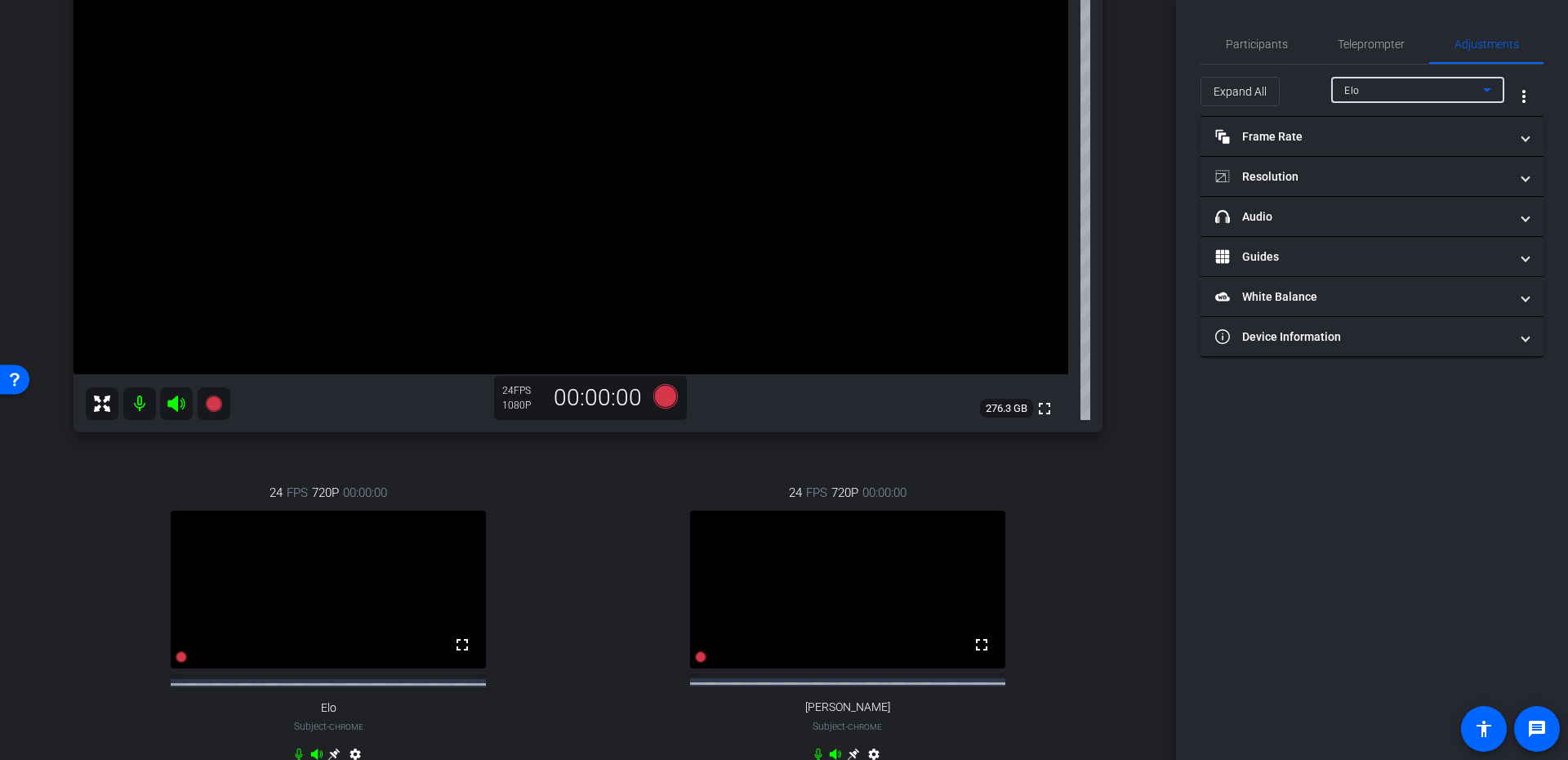
click at [1351, 77] on div "Elo" at bounding box center [1418, 90] width 147 height 26
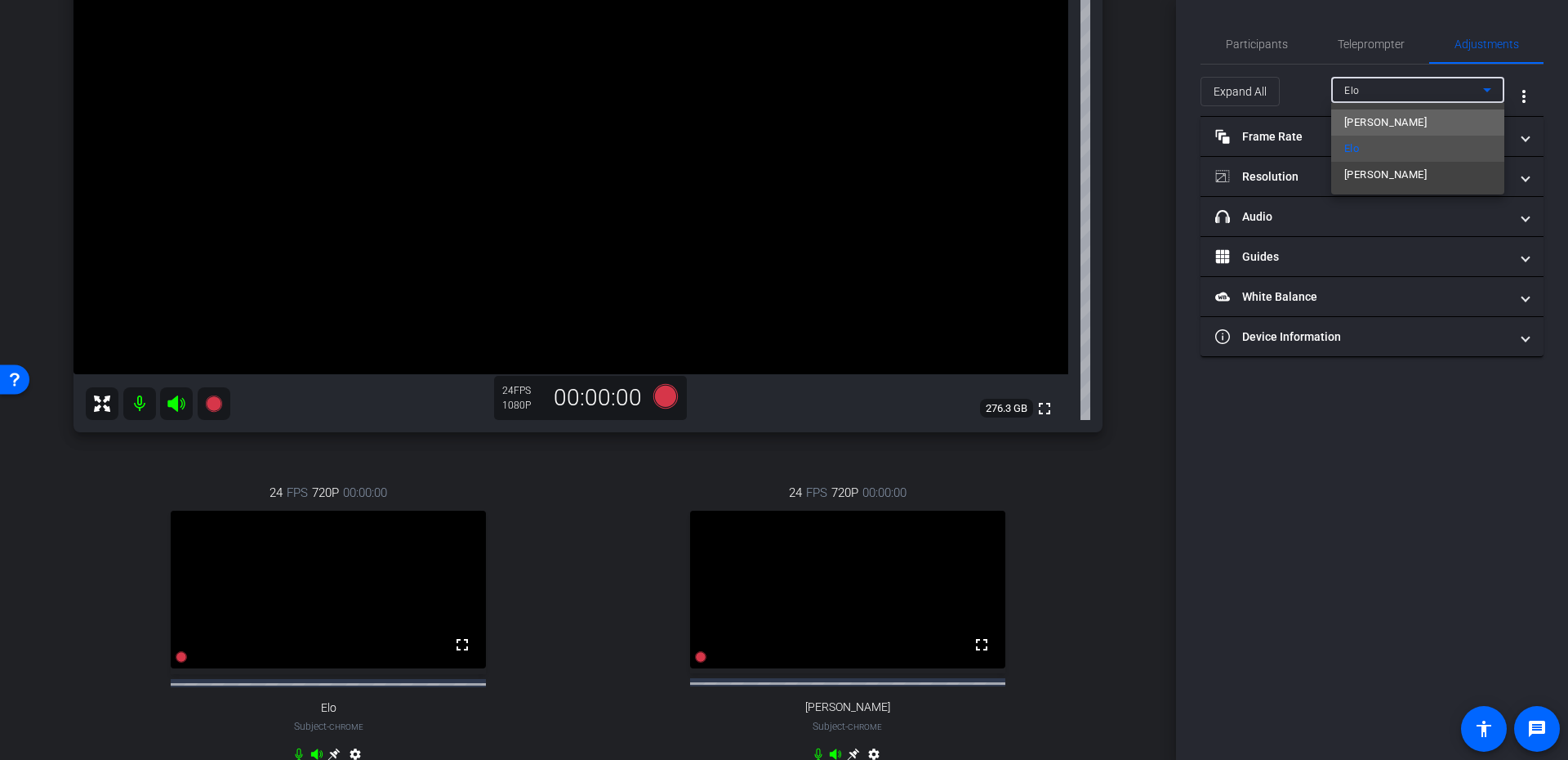
click at [1364, 120] on span "[PERSON_NAME]" at bounding box center [1386, 123] width 83 height 20
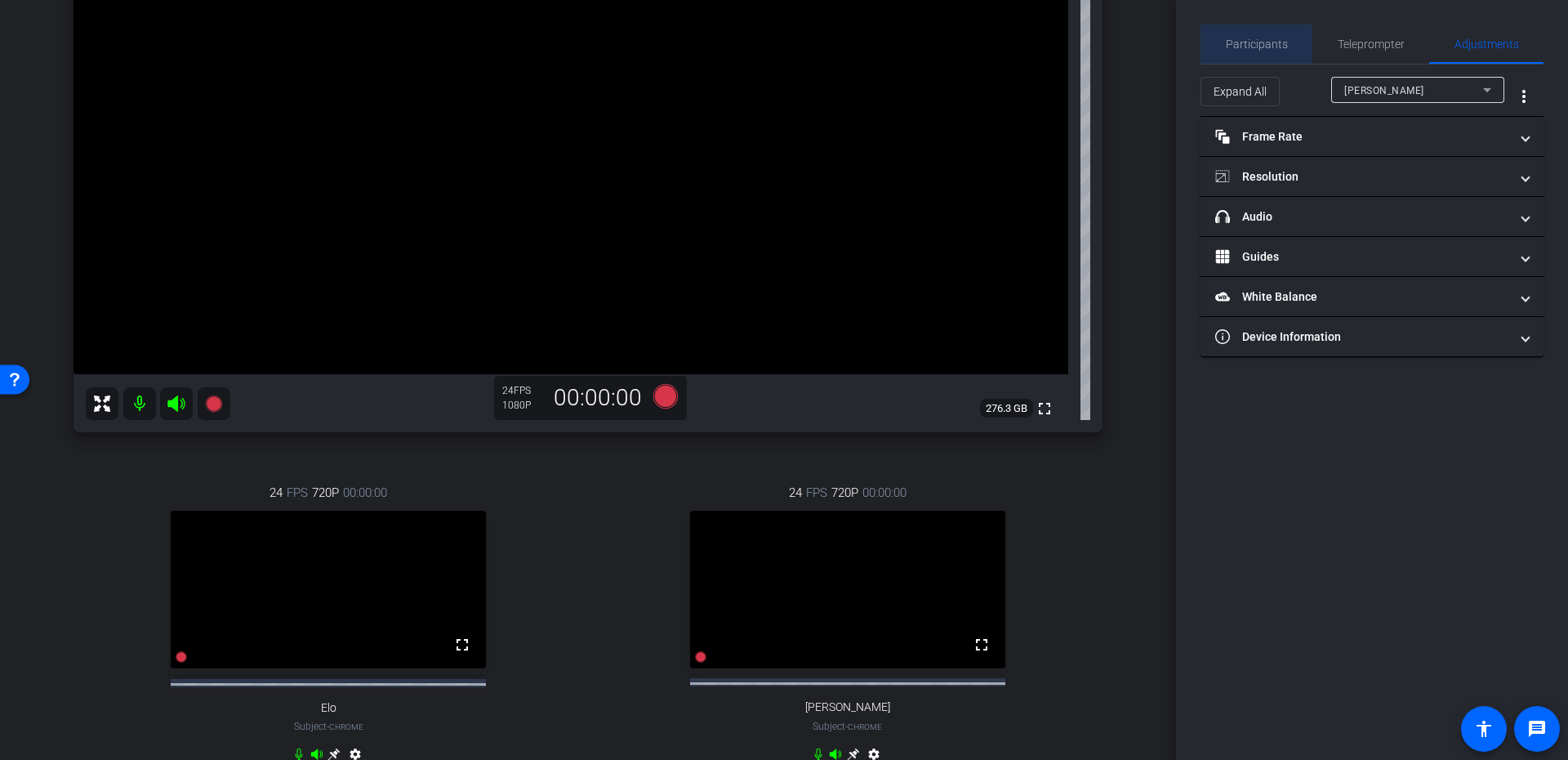
click at [1271, 42] on span "Participants" at bounding box center [1257, 44] width 62 height 12
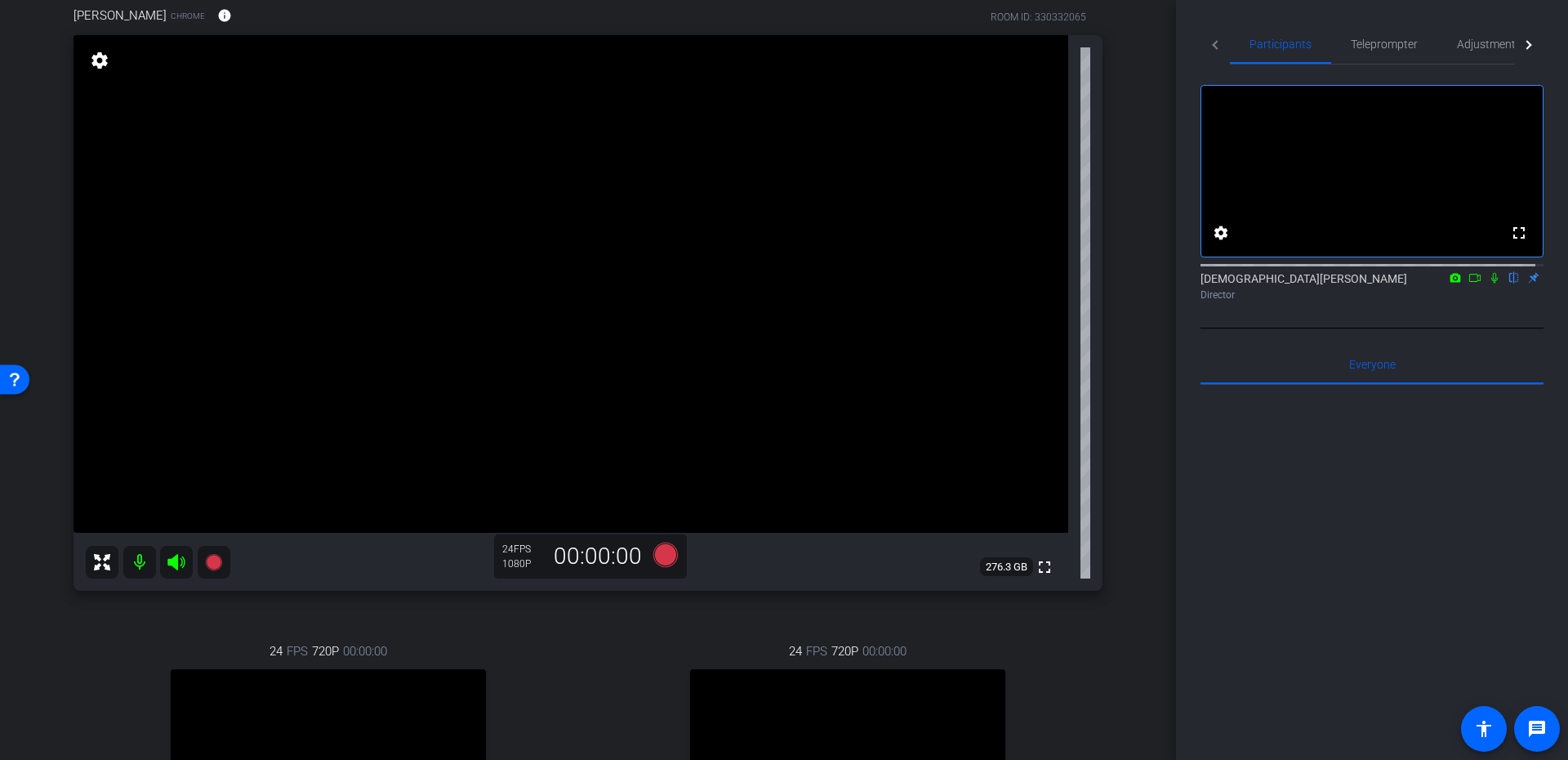
scroll to position [97, 0]
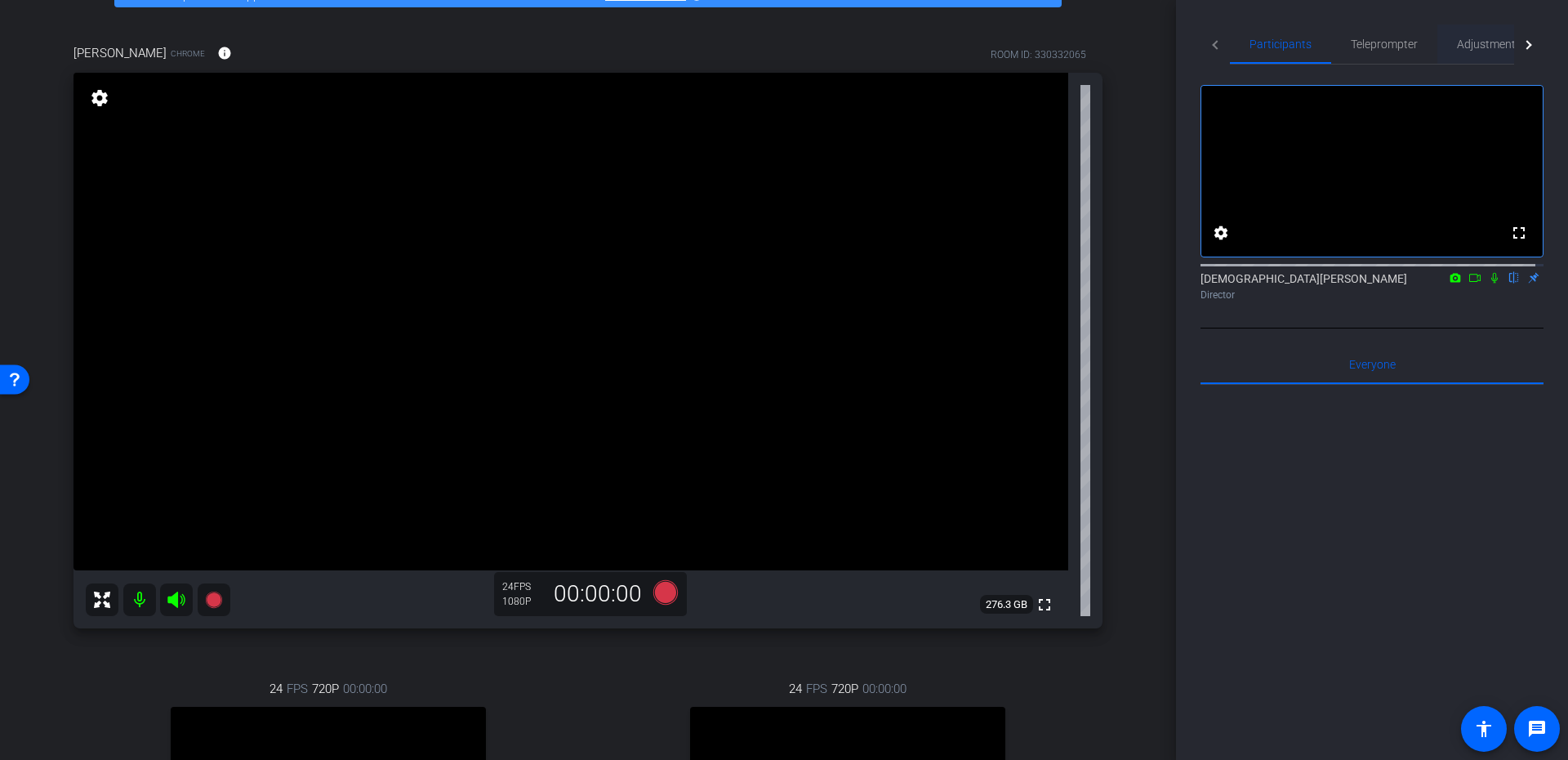
click at [1472, 42] on span "Adjustments" at bounding box center [1489, 44] width 64 height 12
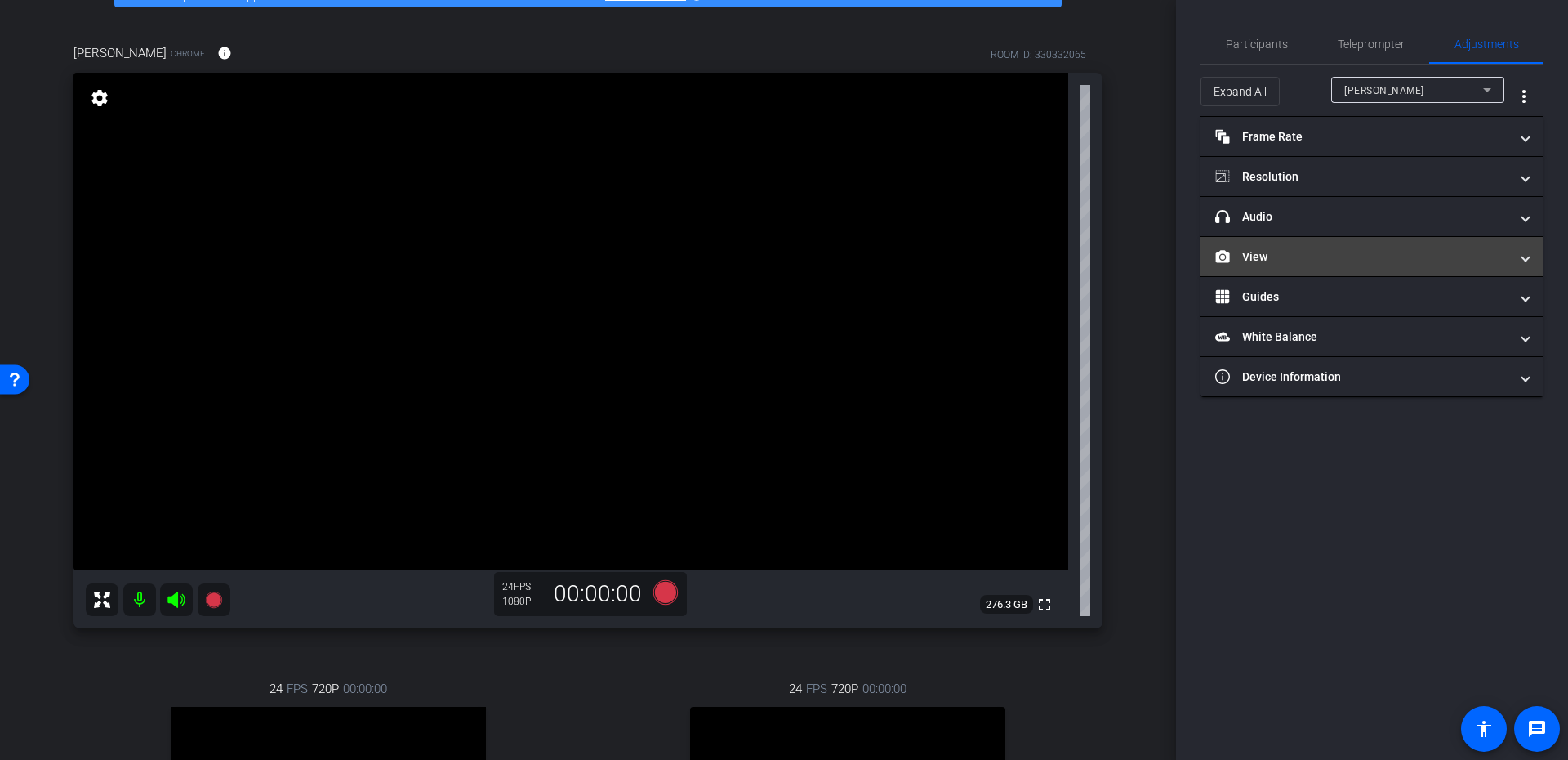
click at [1318, 259] on mat-panel-title "View" at bounding box center [1362, 256] width 294 height 17
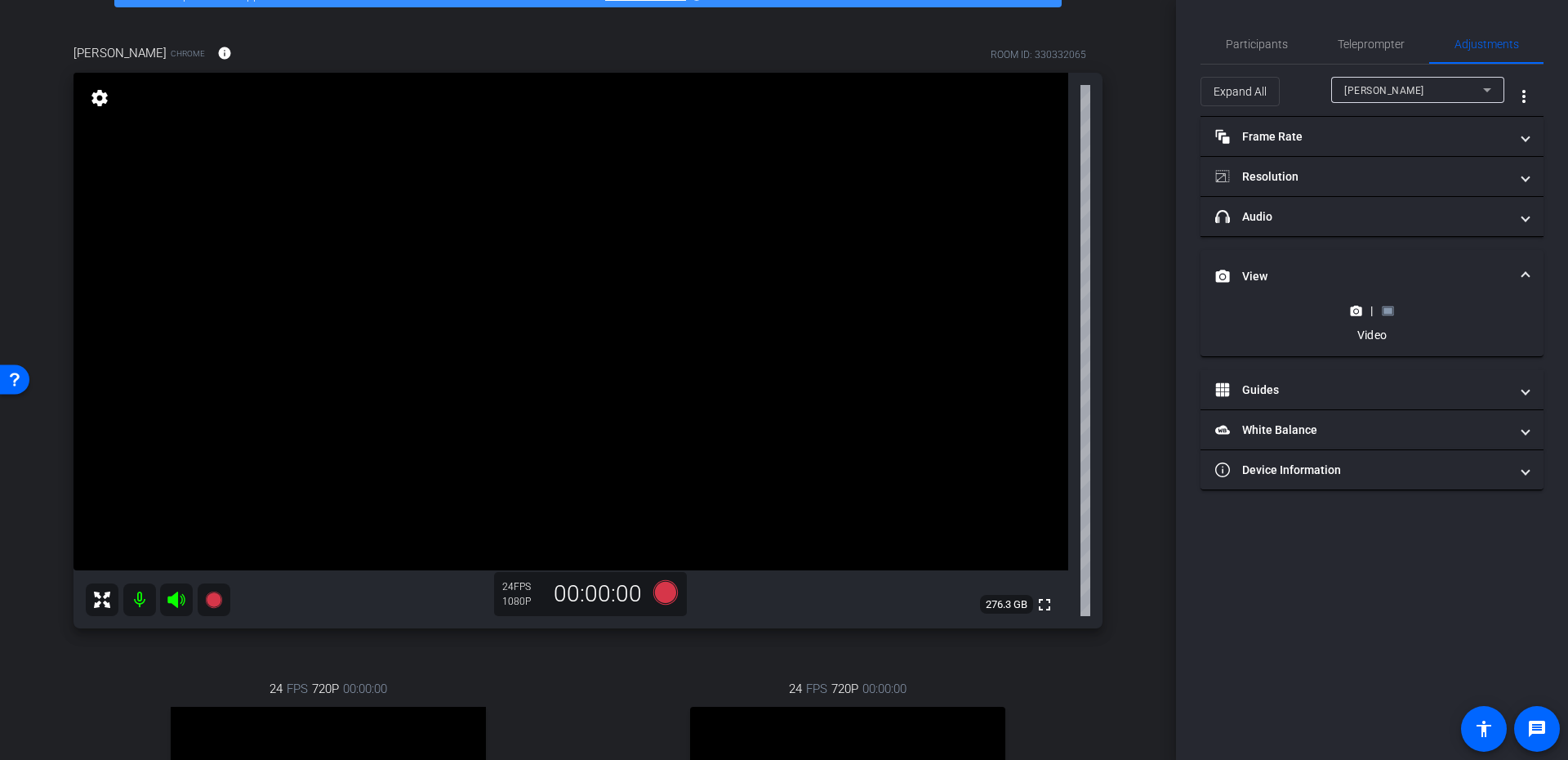
click at [1396, 317] on div "|" at bounding box center [1371, 310] width 59 height 17
click at [1391, 313] on rect at bounding box center [1388, 310] width 9 height 7
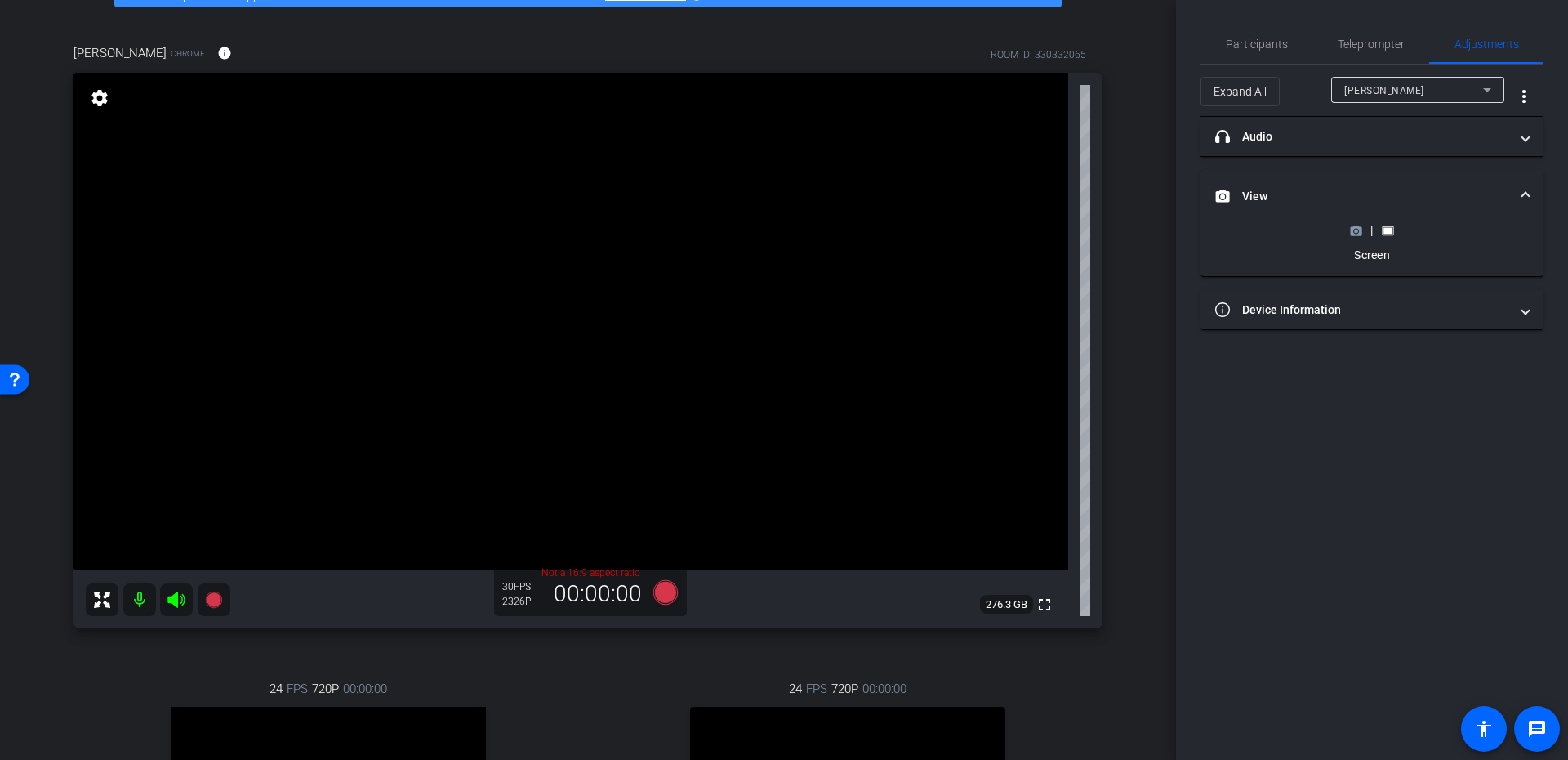
click at [1354, 233] on icon at bounding box center [1357, 230] width 12 height 9
click at [1257, 47] on span "Participants" at bounding box center [1257, 44] width 62 height 12
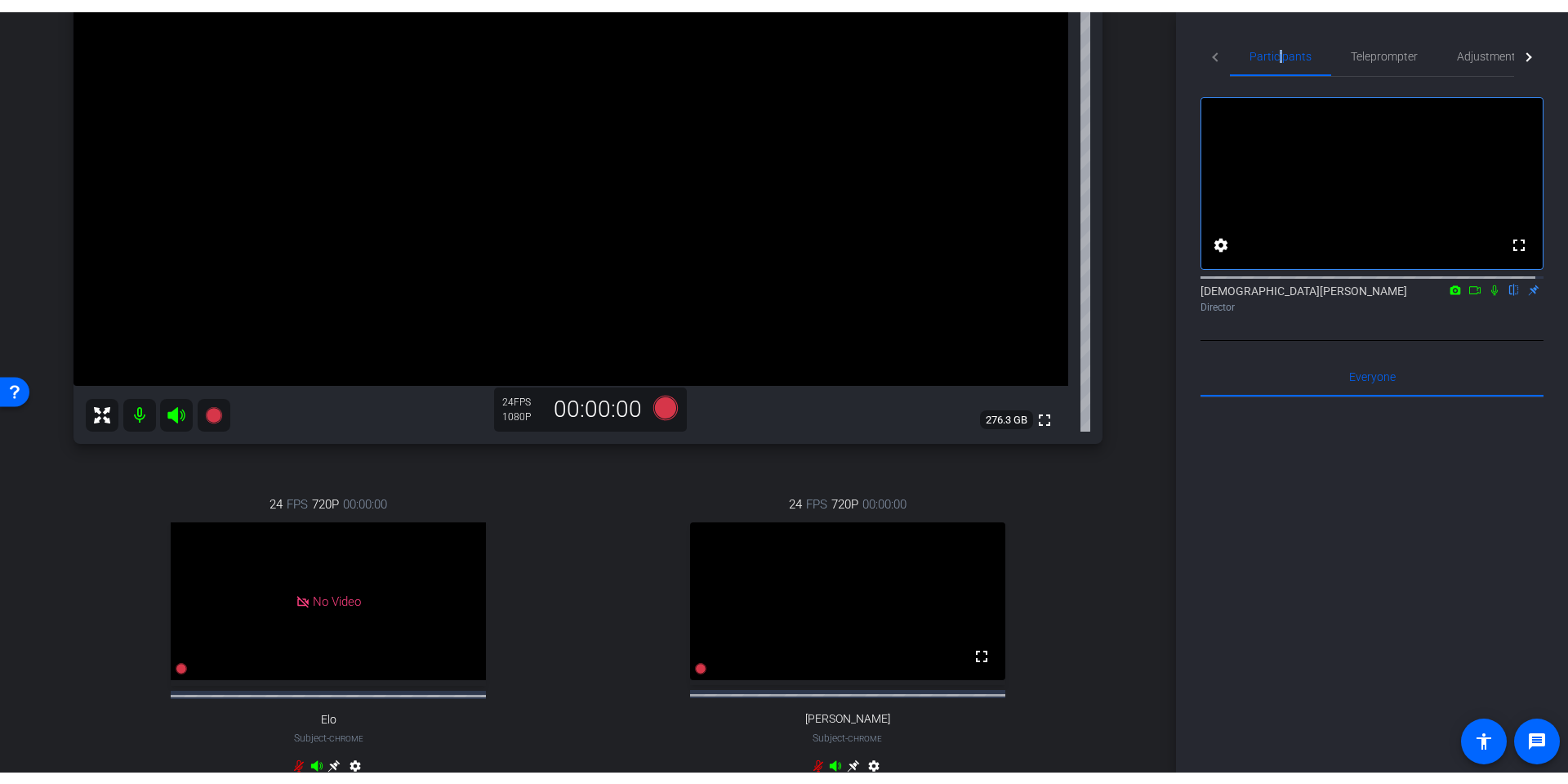
scroll to position [196, 0]
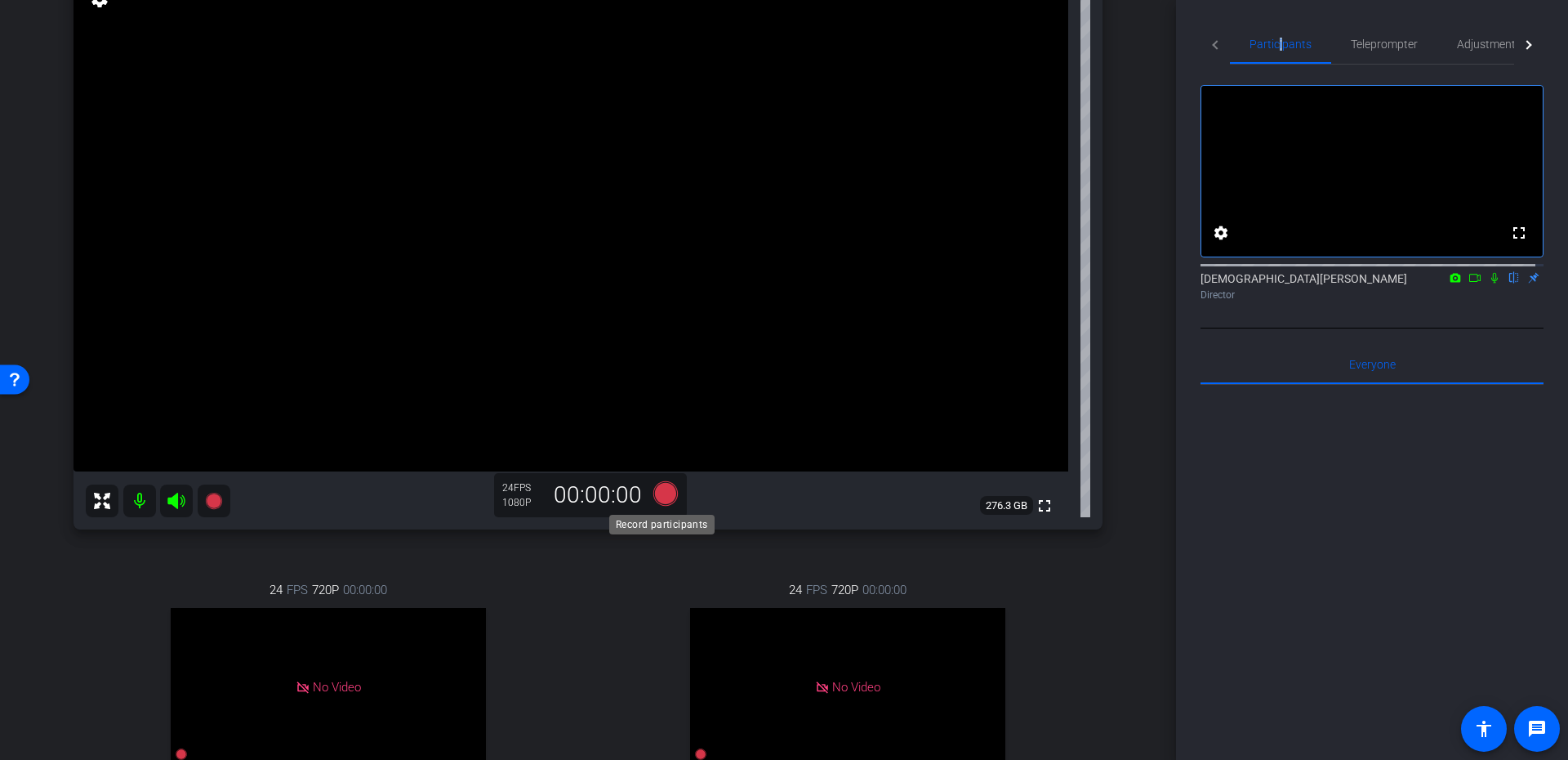
click at [663, 489] on icon at bounding box center [665, 493] width 25 height 25
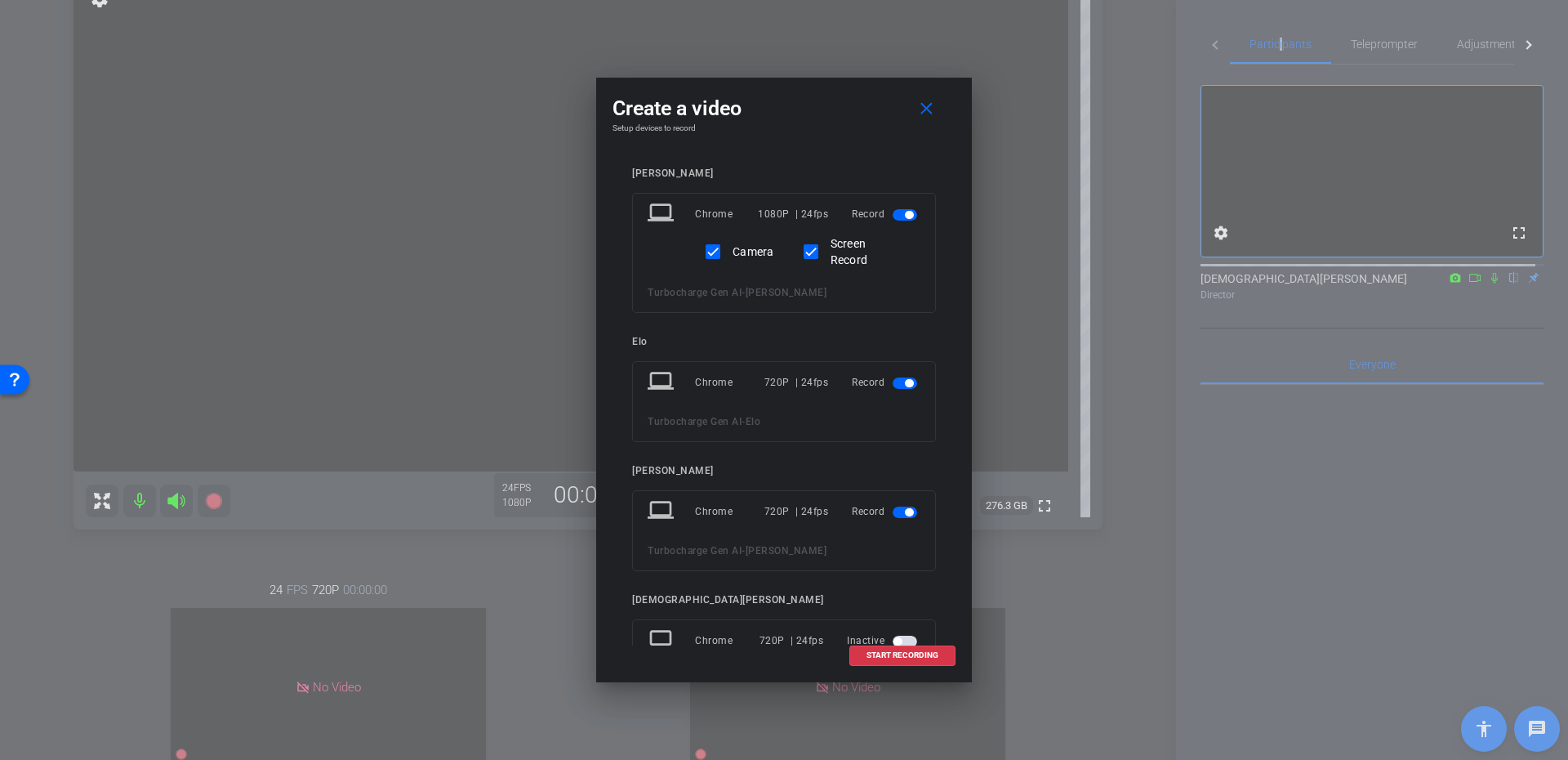
click at [905, 386] on span "button" at bounding box center [909, 383] width 8 height 8
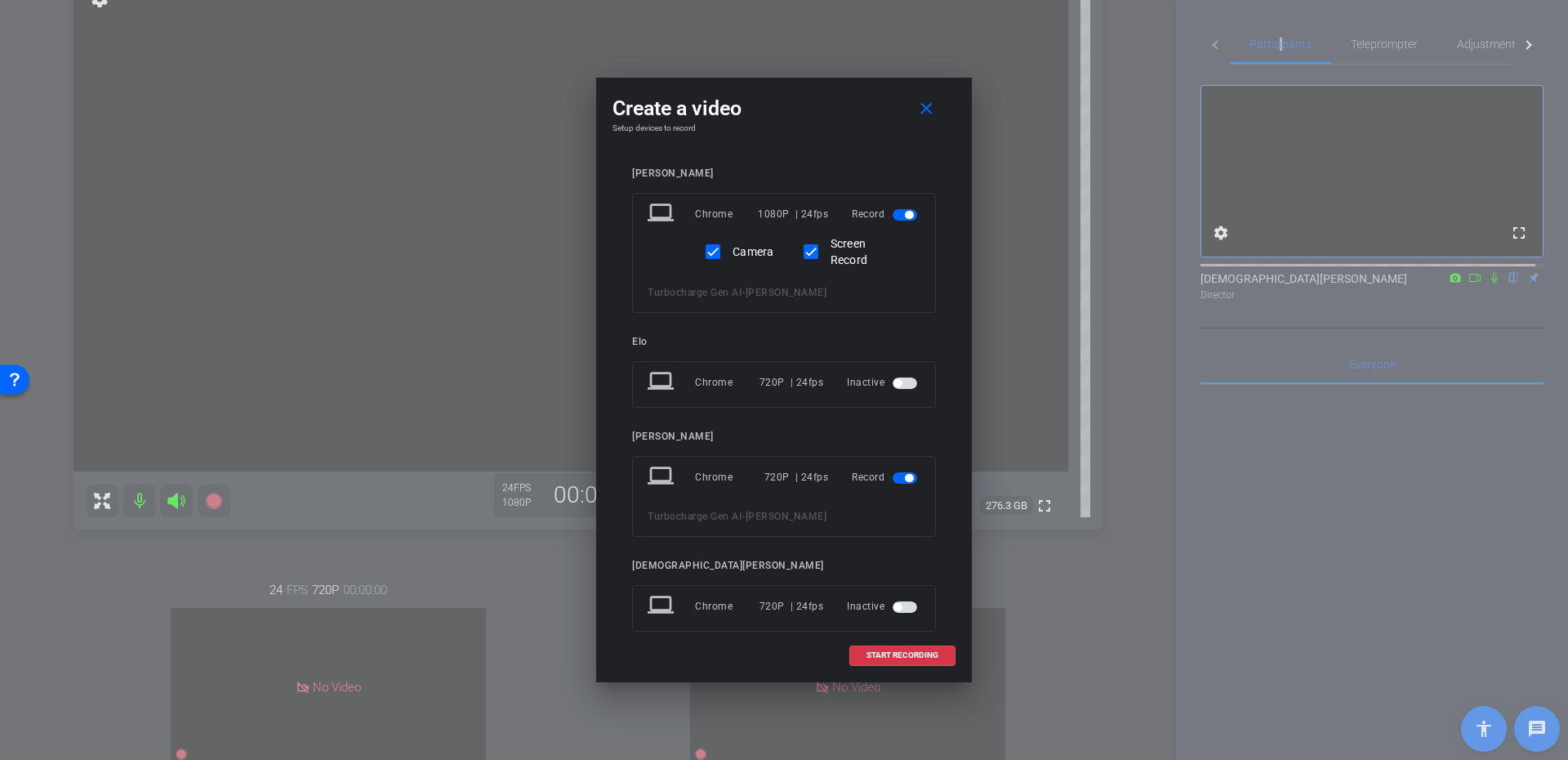
click at [893, 468] on mat-slide-toggle at bounding box center [907, 477] width 28 height 20
drag, startPoint x: 902, startPoint y: 476, endPoint x: 900, endPoint y: 487, distance: 11.2
click at [905, 477] on span "button" at bounding box center [909, 478] width 8 height 8
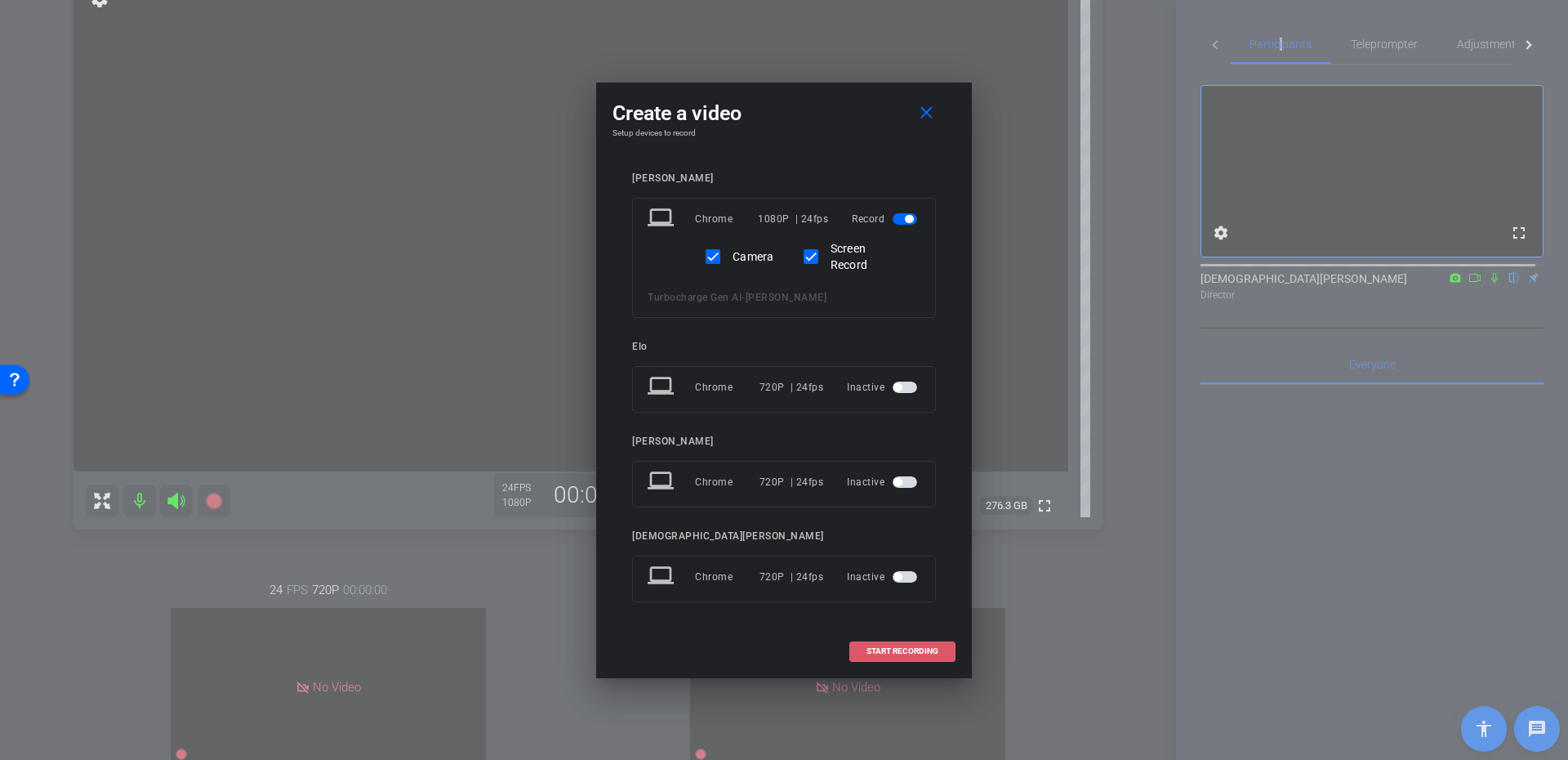
click at [908, 652] on span "START RECORDING" at bounding box center [902, 651] width 72 height 8
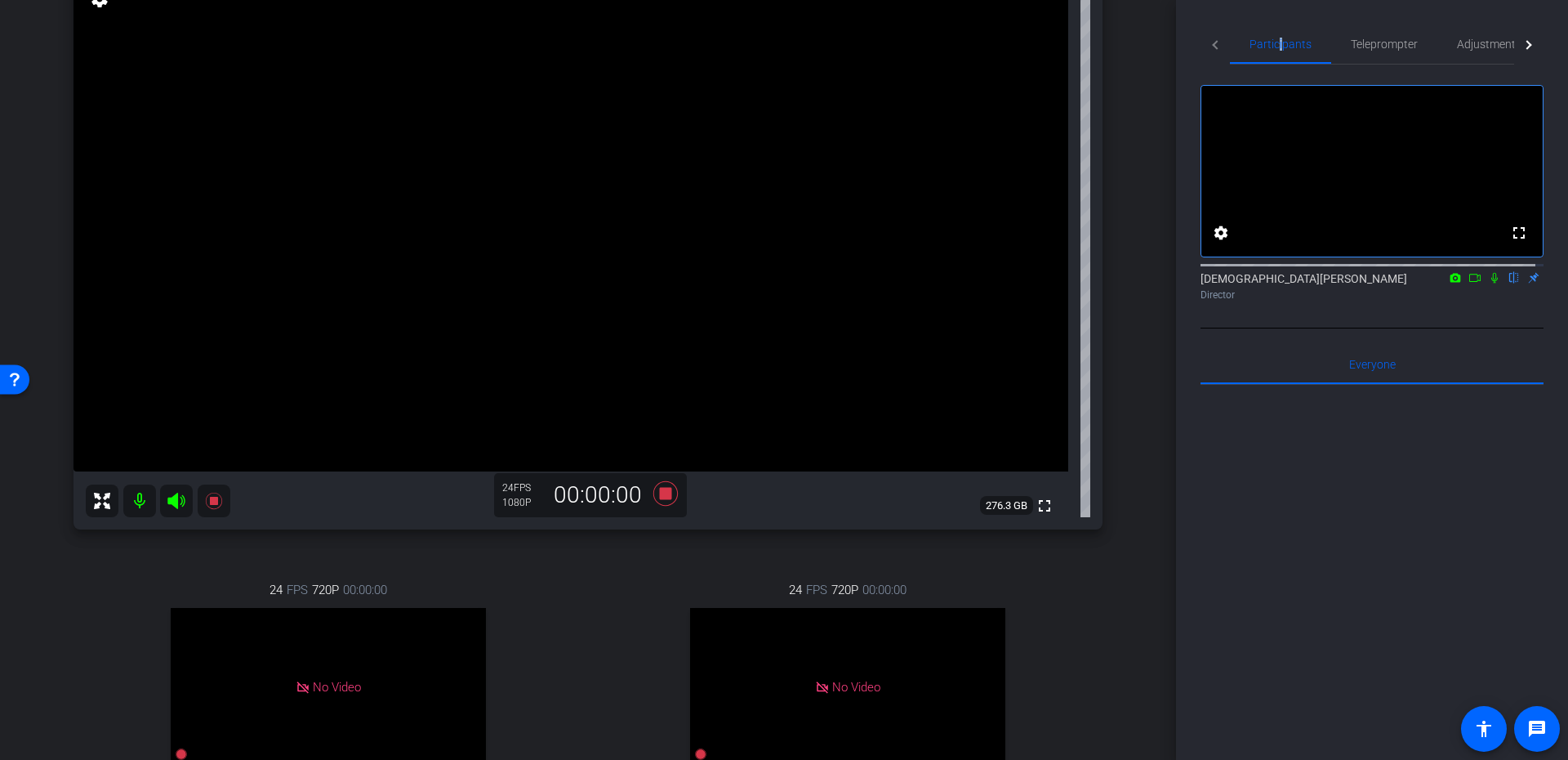
click at [1492, 284] on icon at bounding box center [1495, 278] width 7 height 11
click at [1469, 284] on icon at bounding box center [1475, 278] width 13 height 12
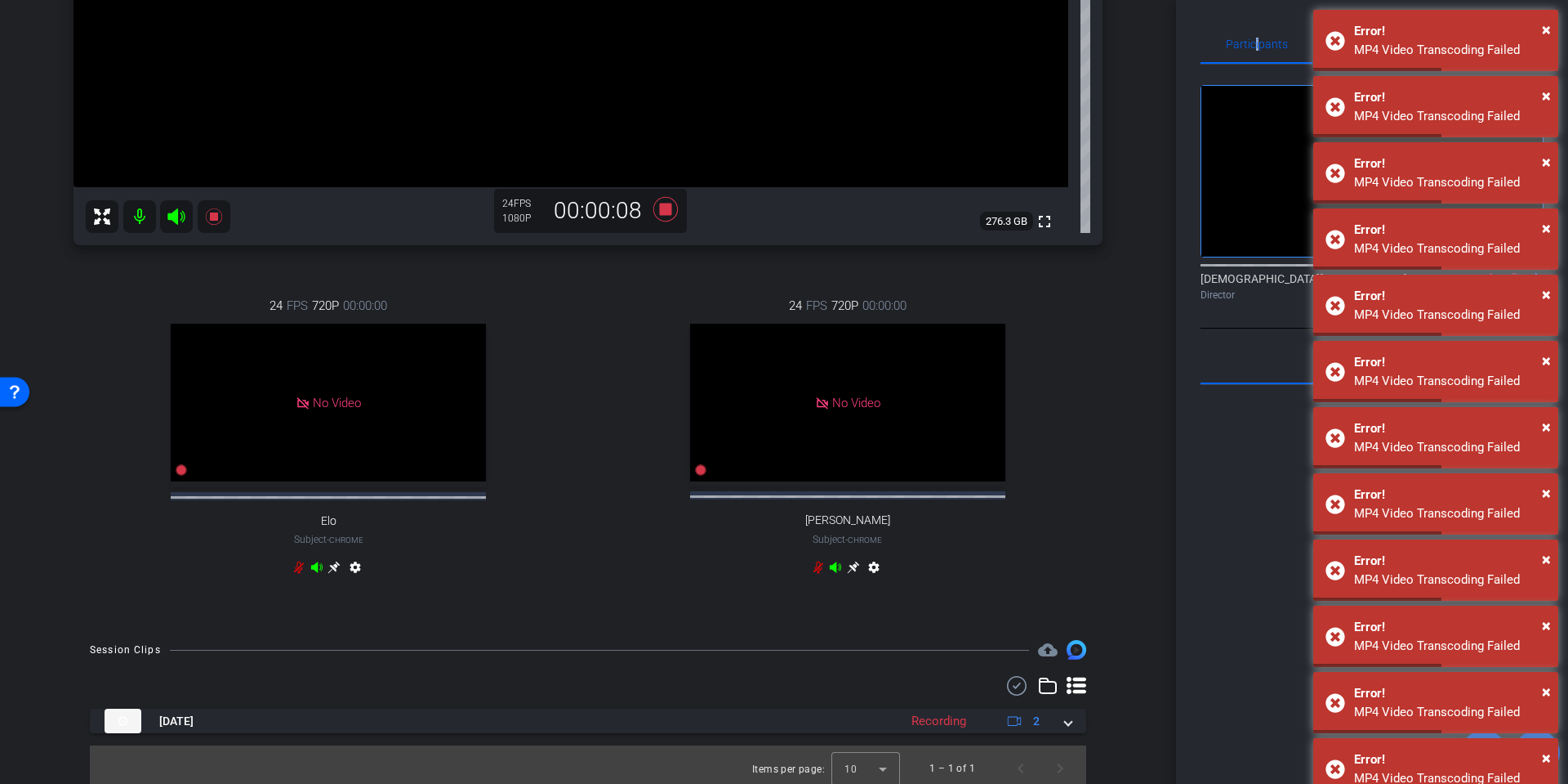
scroll to position [490, 0]
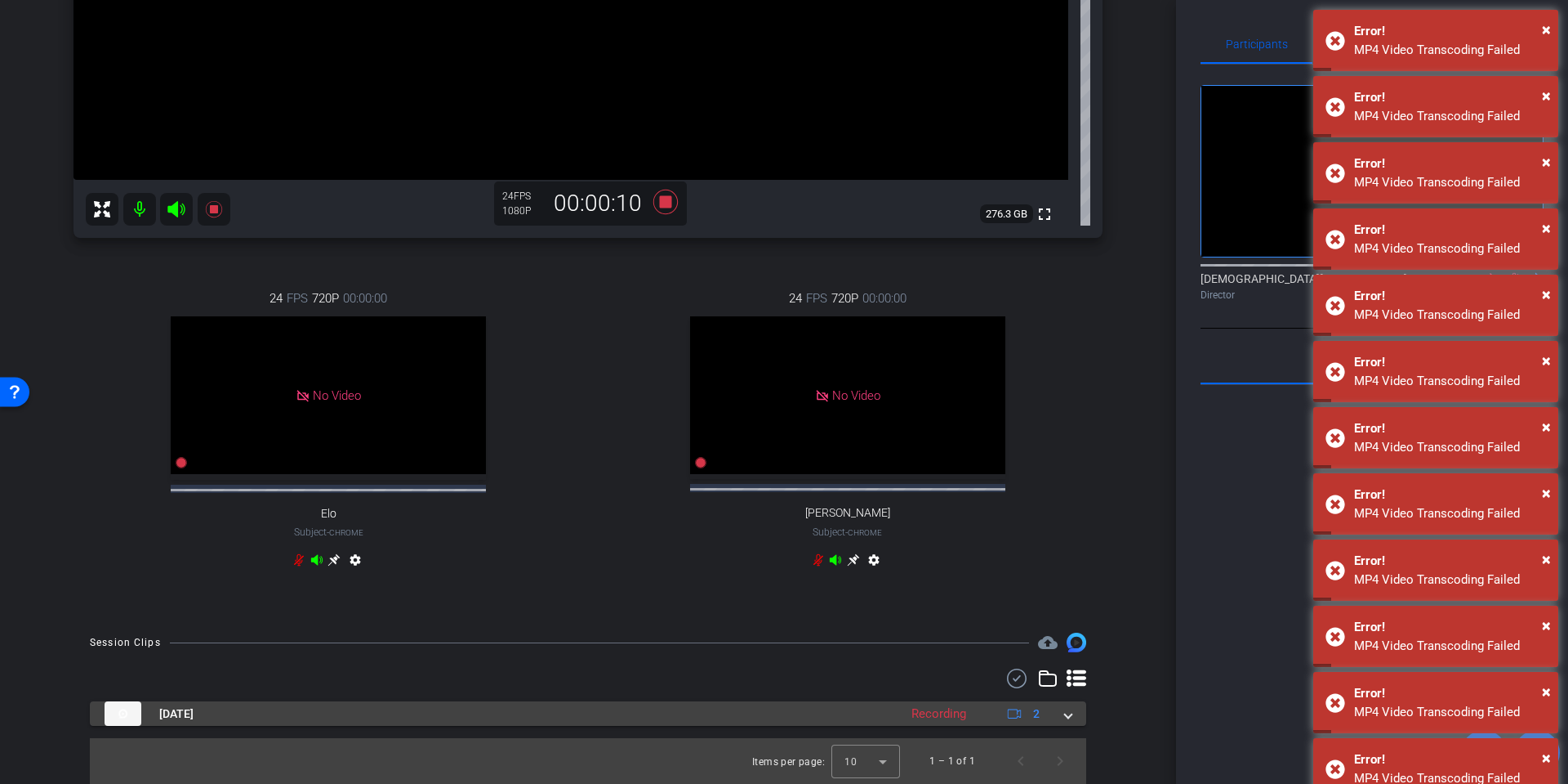
click at [1069, 726] on mat-expansion-panel-header "[DATE] Recording 2" at bounding box center [588, 713] width 997 height 25
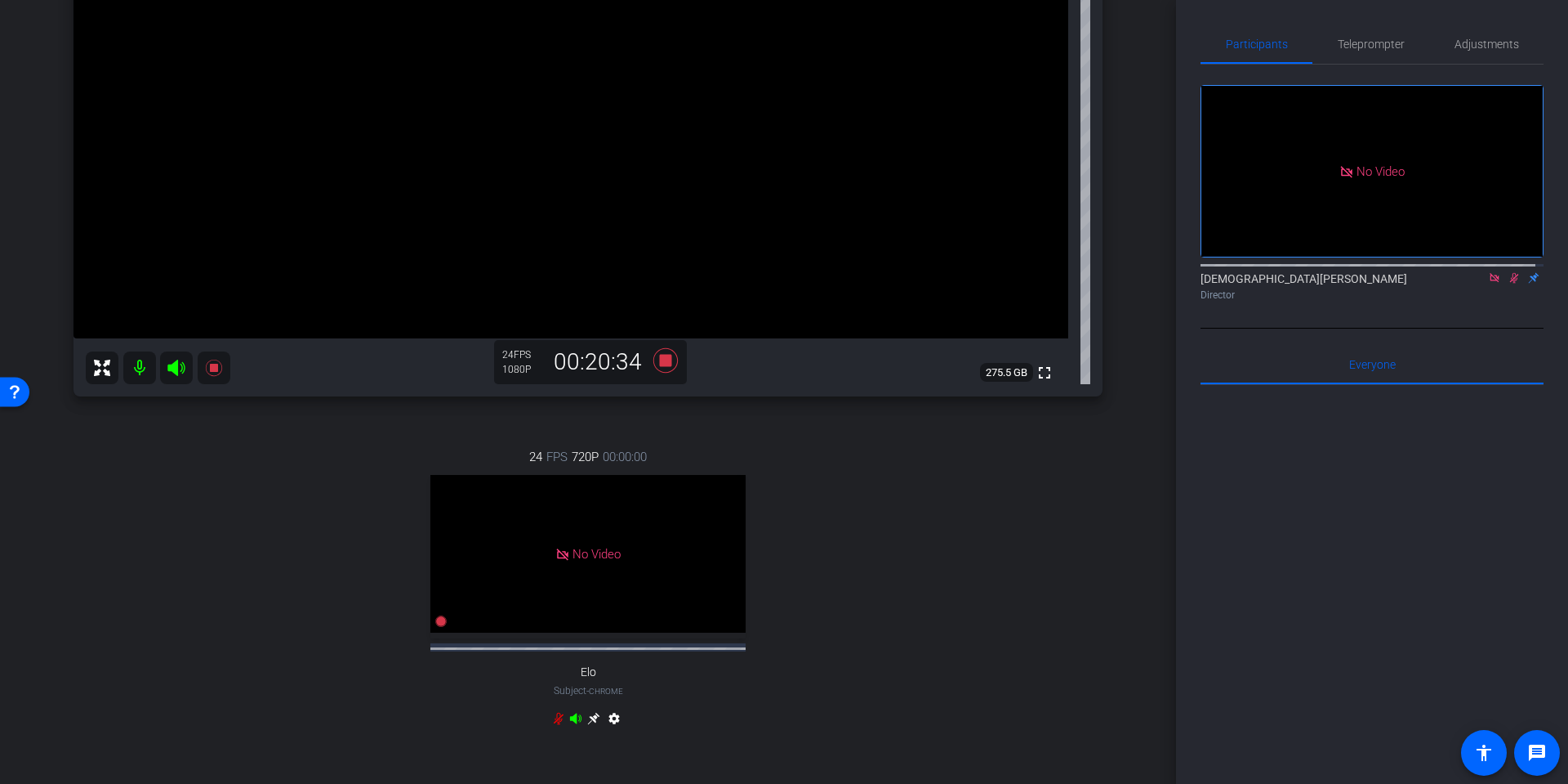
scroll to position [295, 0]
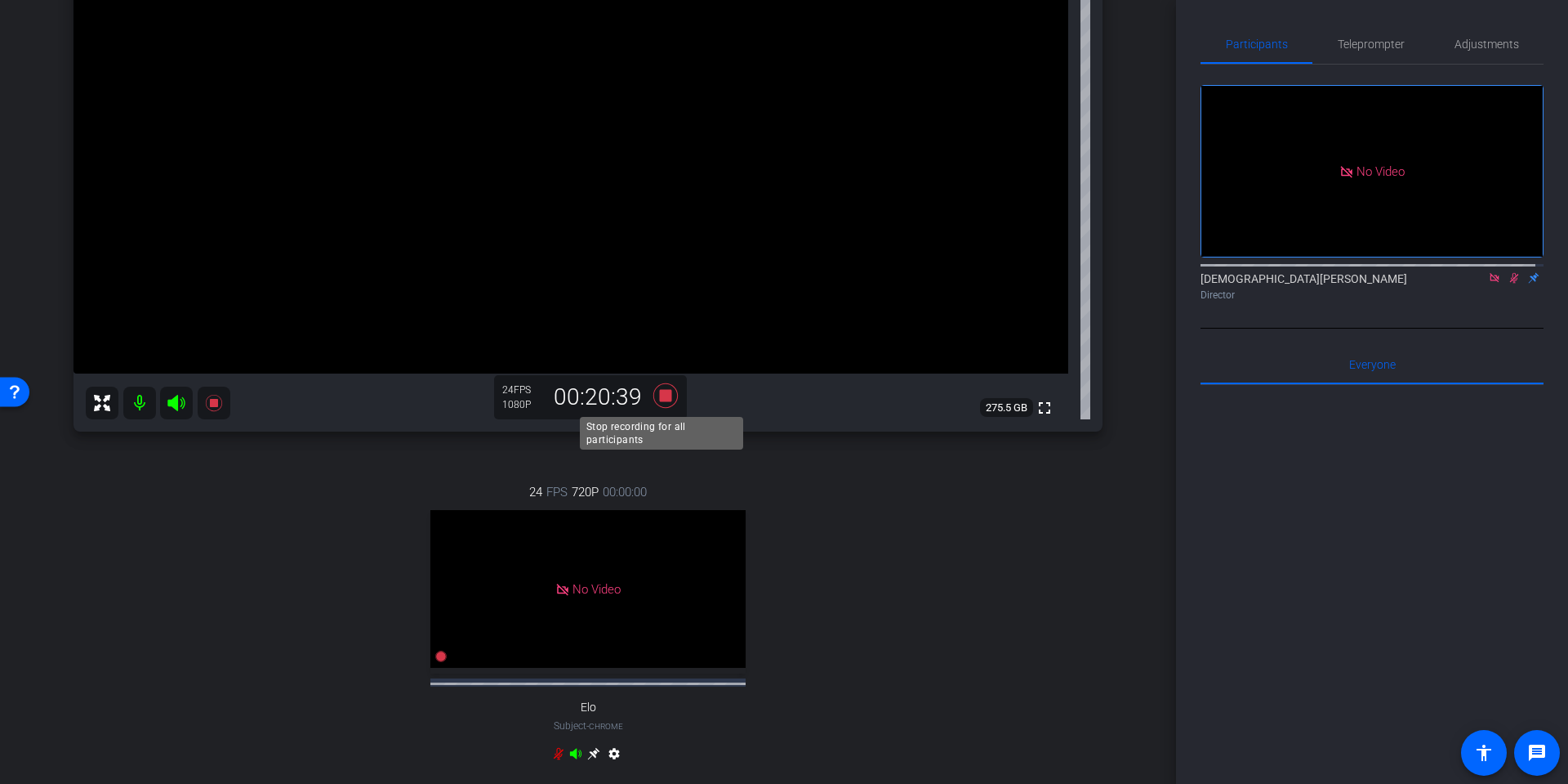
click at [661, 391] on icon at bounding box center [665, 395] width 25 height 25
click at [1511, 284] on icon at bounding box center [1515, 278] width 9 height 11
click at [1488, 284] on icon at bounding box center [1494, 278] width 13 height 12
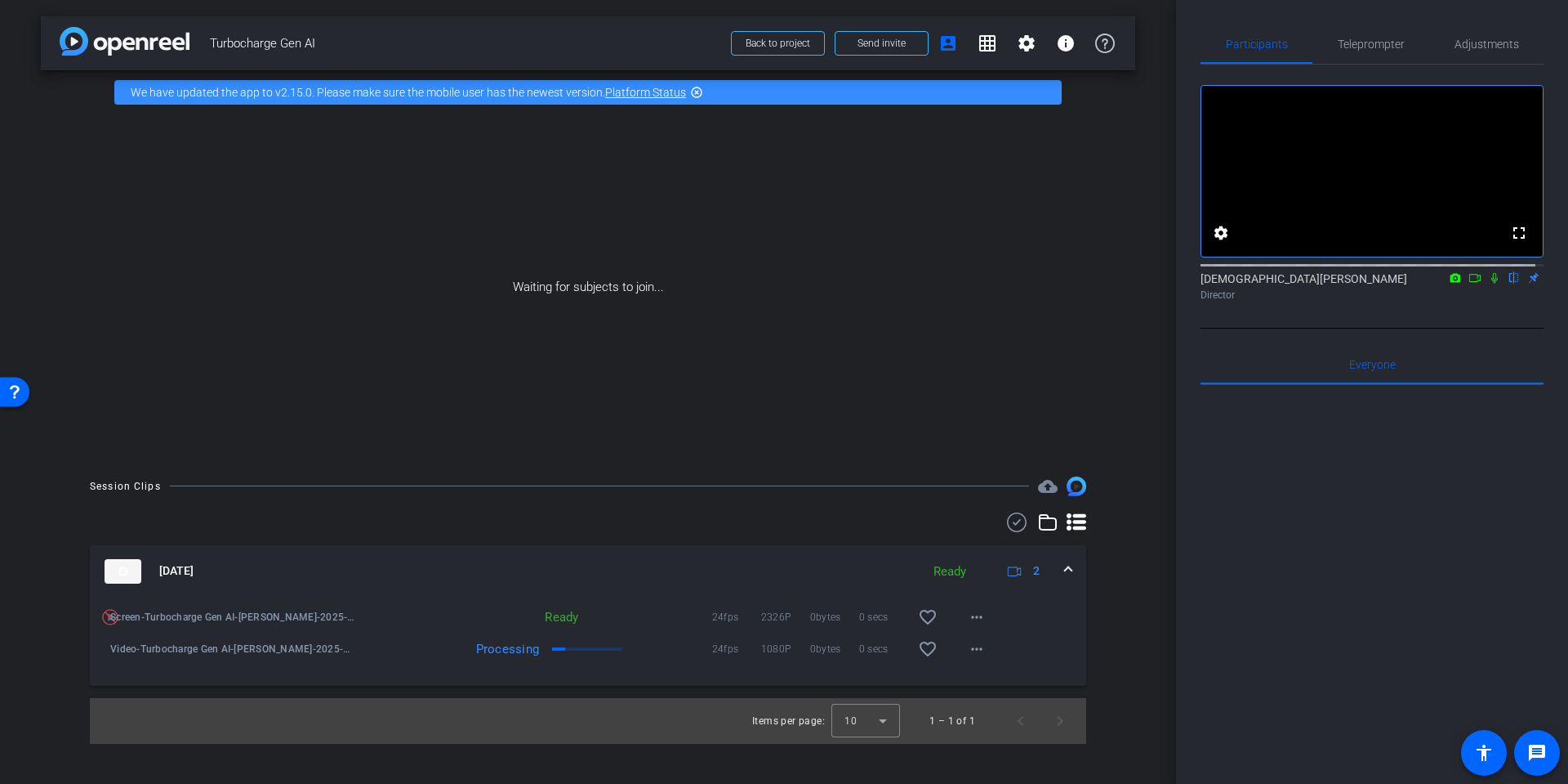
scroll to position [0, 0]
